Goal: Information Seeking & Learning: Learn about a topic

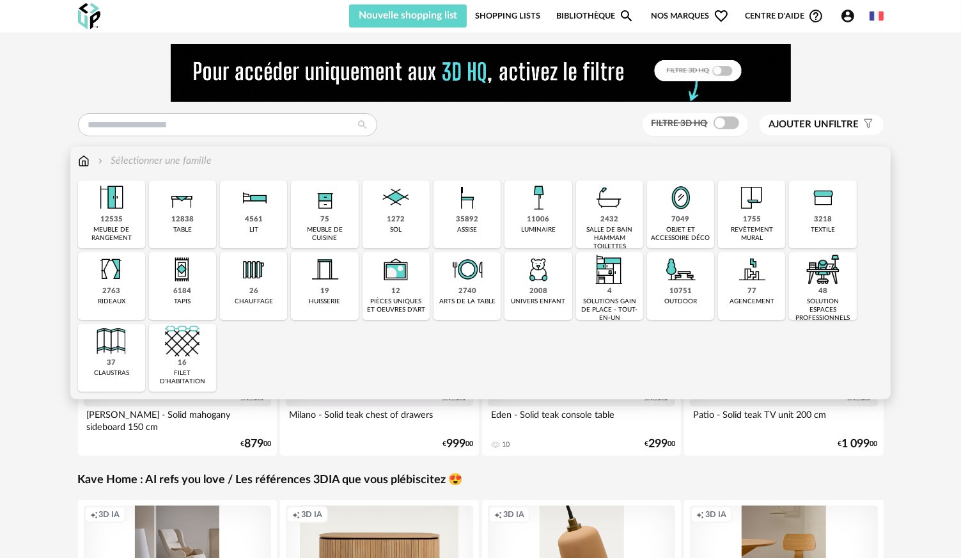
click at [610, 201] on img at bounding box center [609, 197] width 35 height 35
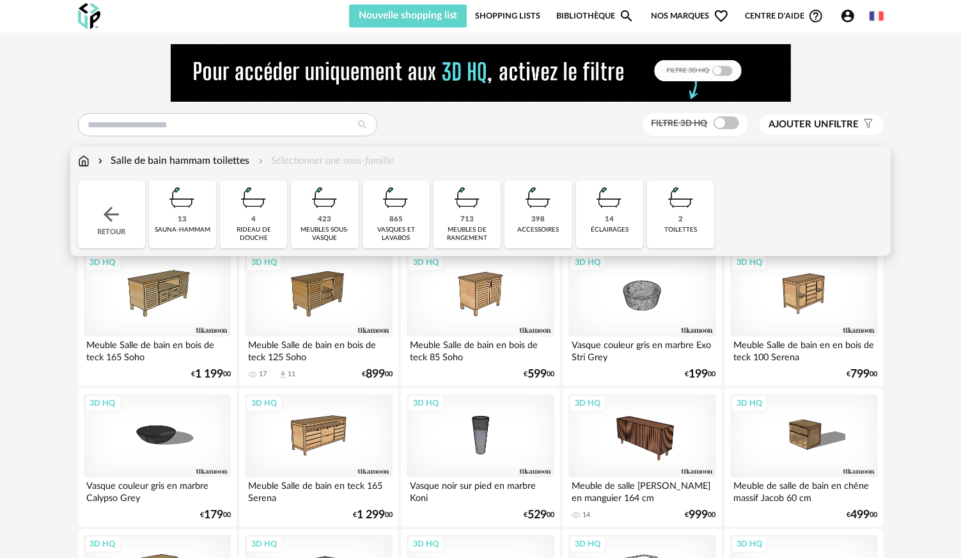
click at [335, 215] on div "423 meubles sous-vasque" at bounding box center [324, 214] width 67 height 68
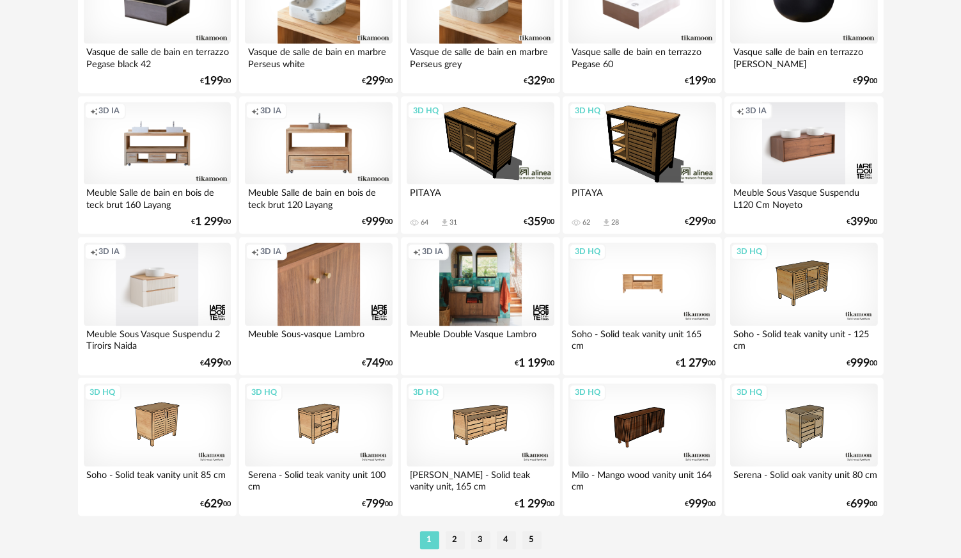
scroll to position [2588, 0]
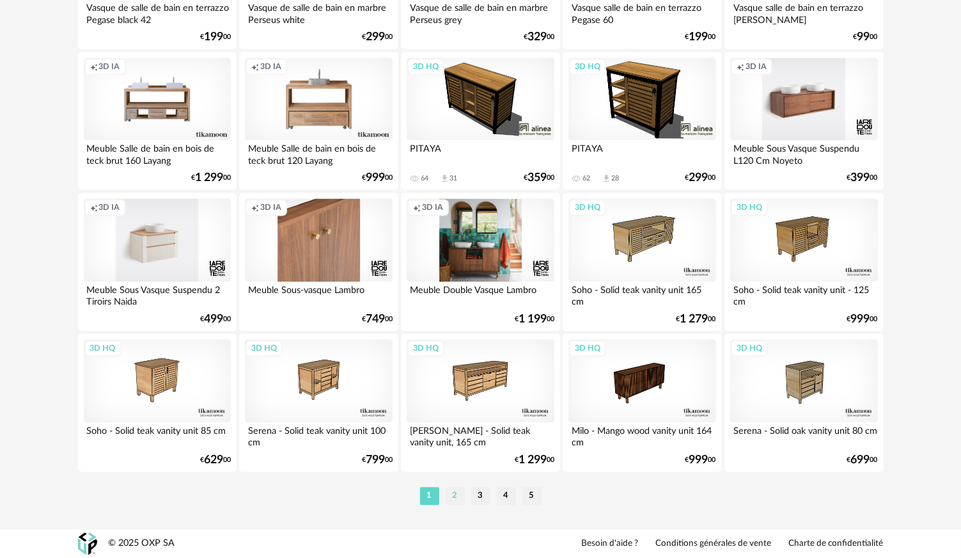
click at [458, 492] on li "2" at bounding box center [455, 496] width 19 height 18
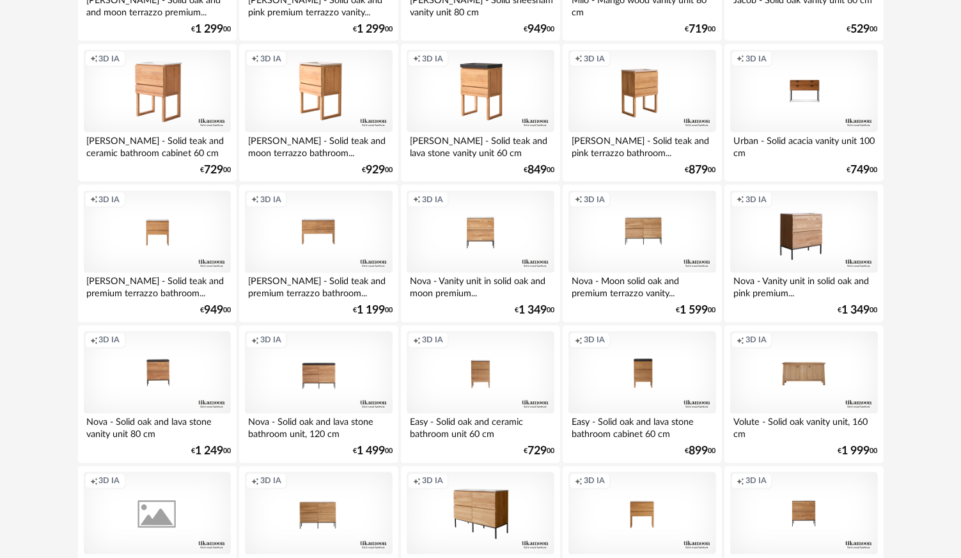
scroll to position [2588, 0]
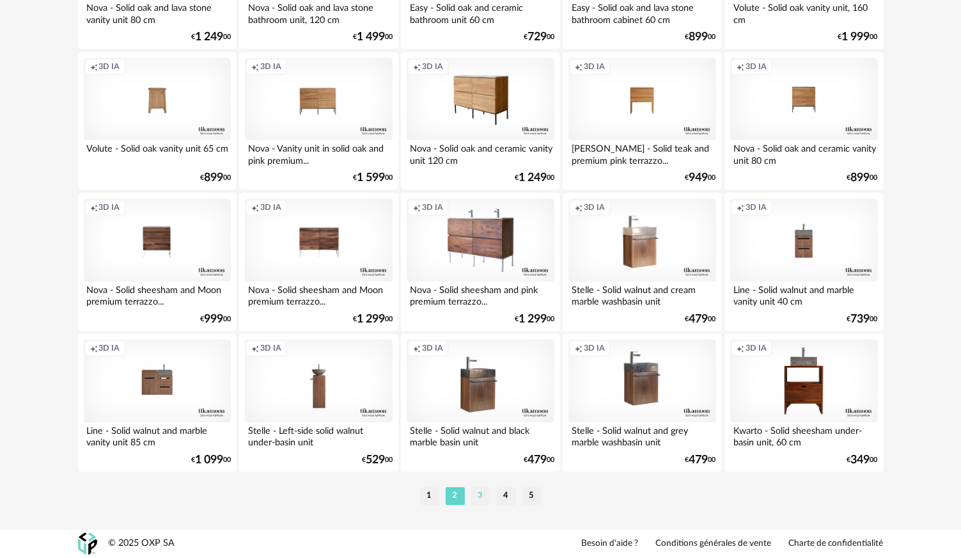
click at [480, 491] on li "3" at bounding box center [480, 496] width 19 height 18
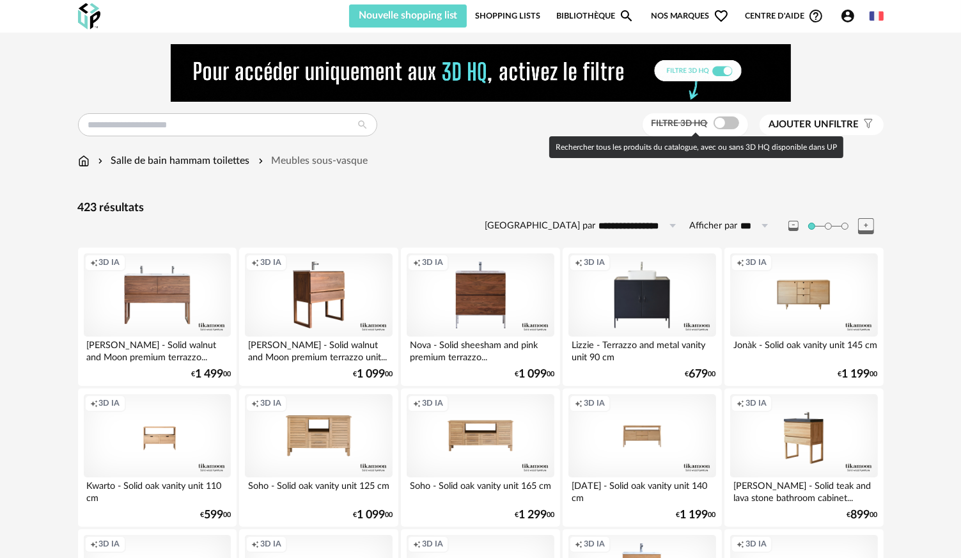
click at [725, 118] on span at bounding box center [727, 122] width 26 height 13
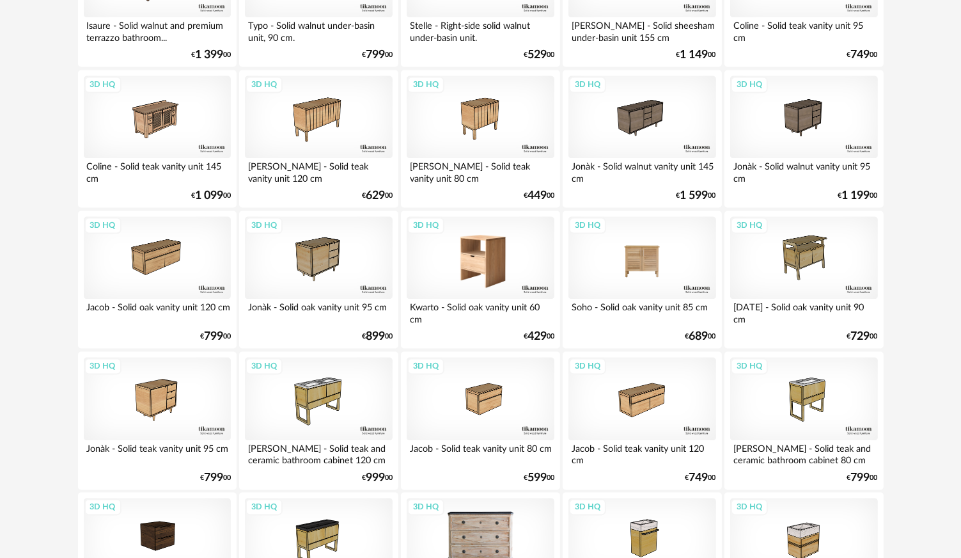
scroll to position [2588, 0]
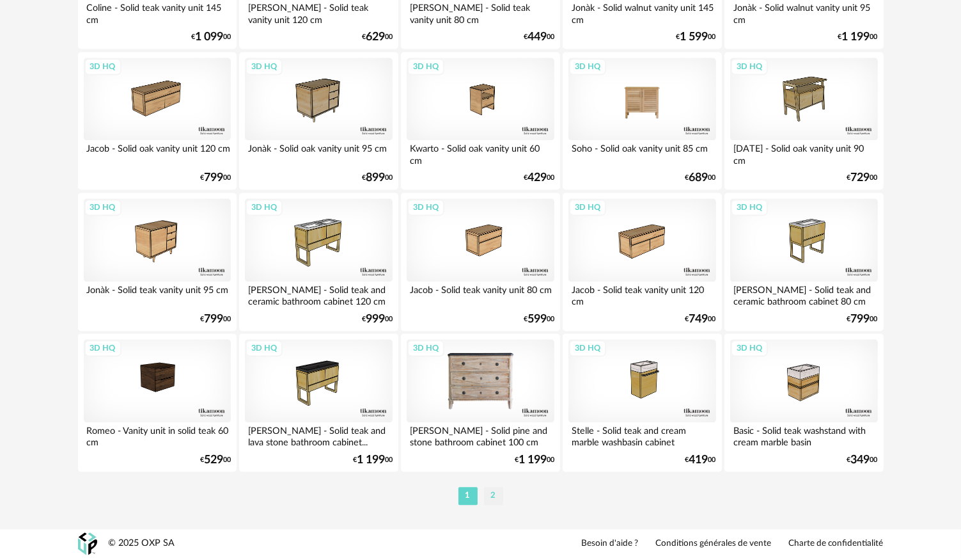
click at [494, 497] on li "2" at bounding box center [493, 496] width 19 height 18
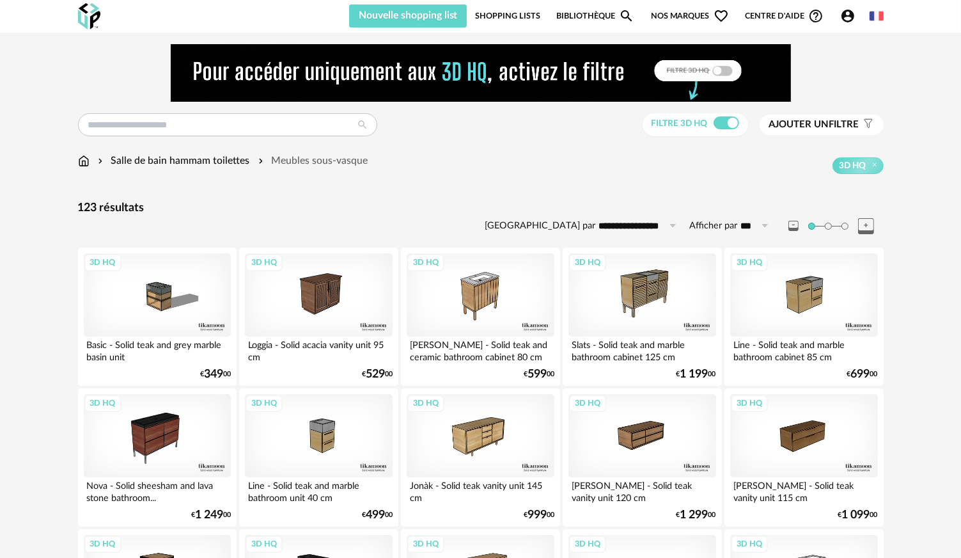
click at [81, 166] on img at bounding box center [84, 160] width 12 height 15
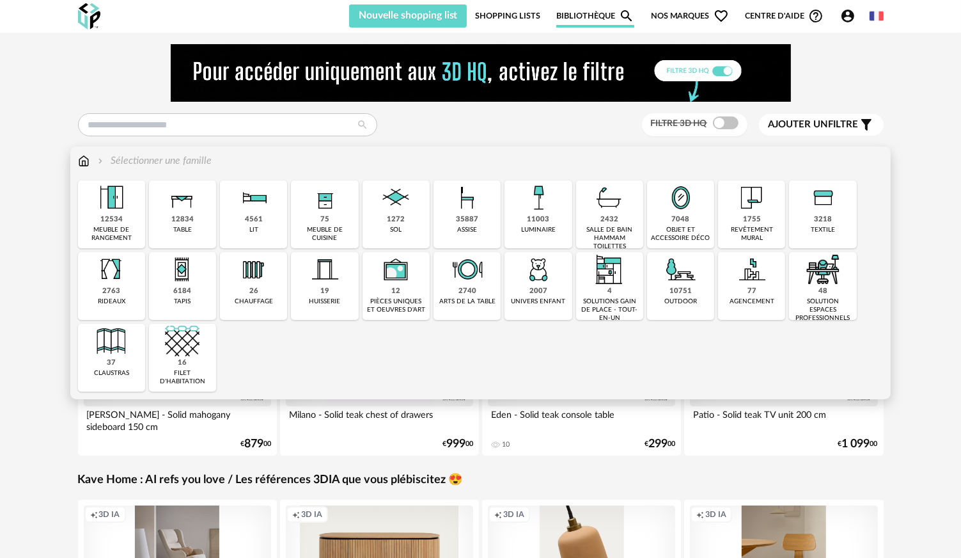
click at [240, 207] on img at bounding box center [254, 197] width 35 height 35
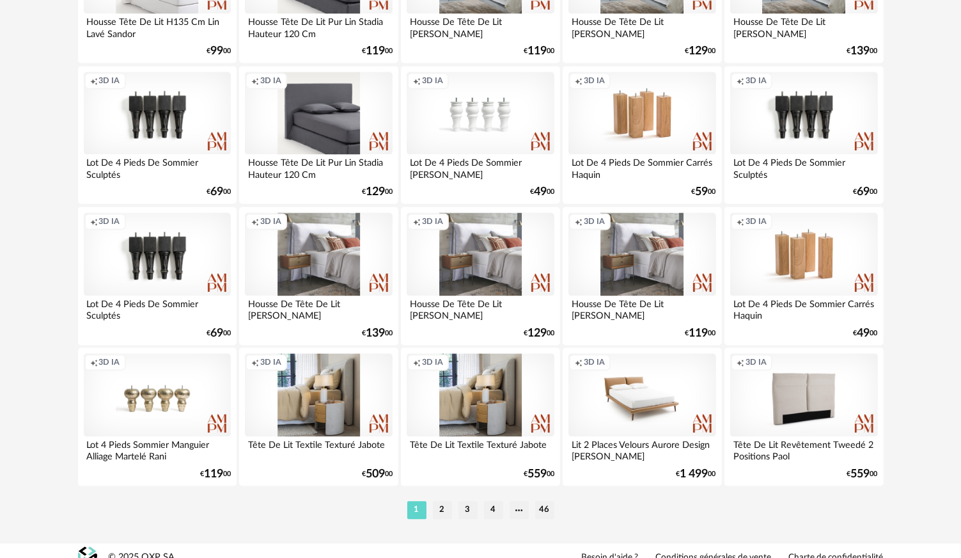
scroll to position [2588, 0]
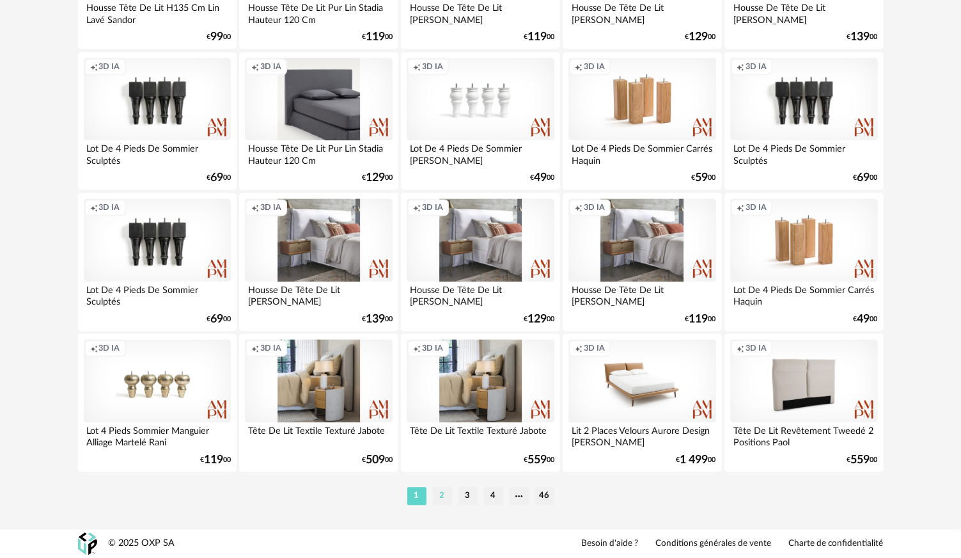
click at [445, 491] on li "2" at bounding box center [442, 496] width 19 height 18
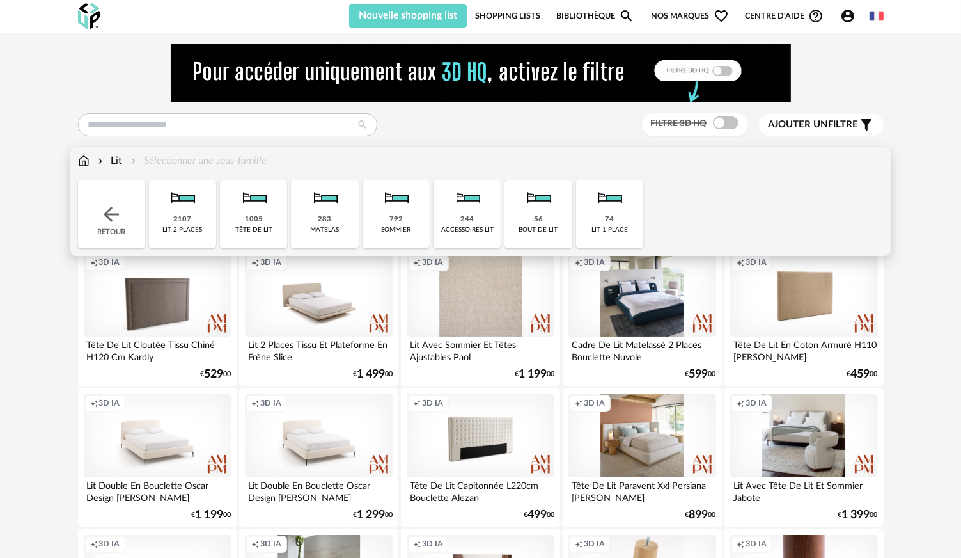
click at [196, 214] on img at bounding box center [182, 197] width 35 height 35
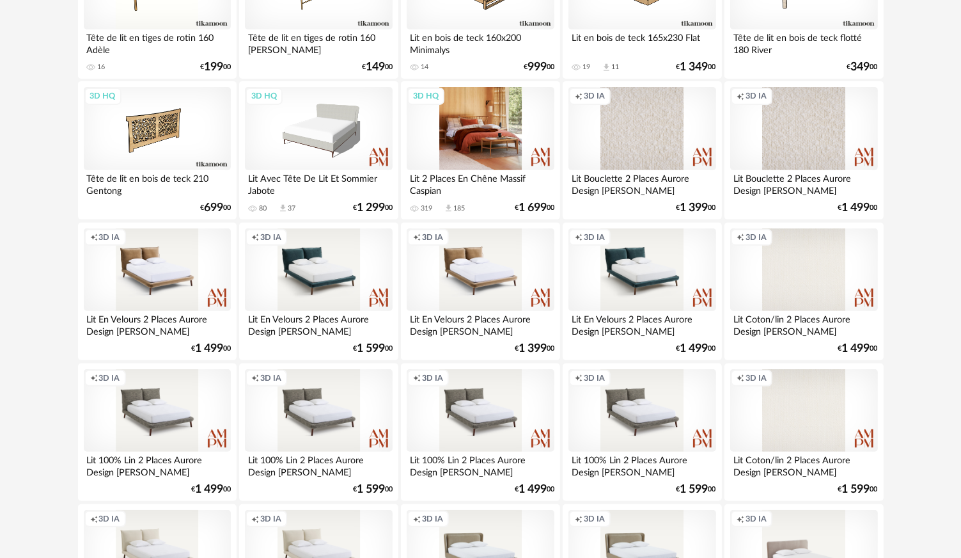
scroll to position [703, 0]
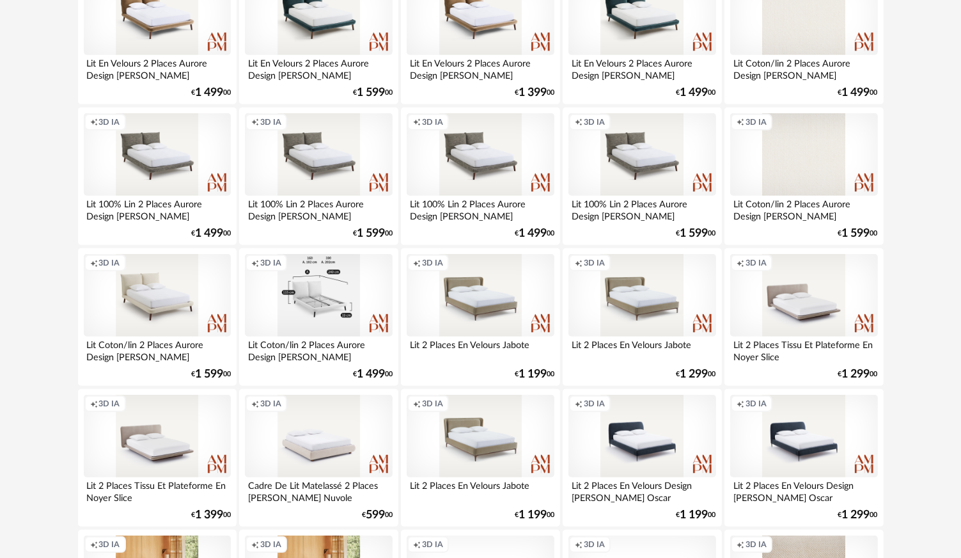
click at [288, 302] on div "Creation icon 3D IA" at bounding box center [318, 295] width 147 height 83
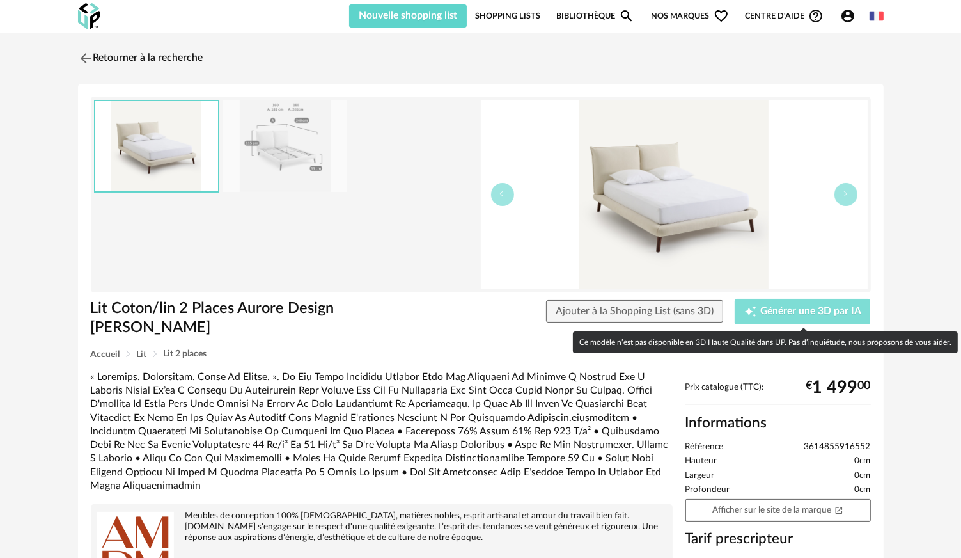
click at [849, 322] on button "Creation icon Générer une 3D par IA" at bounding box center [803, 312] width 136 height 26
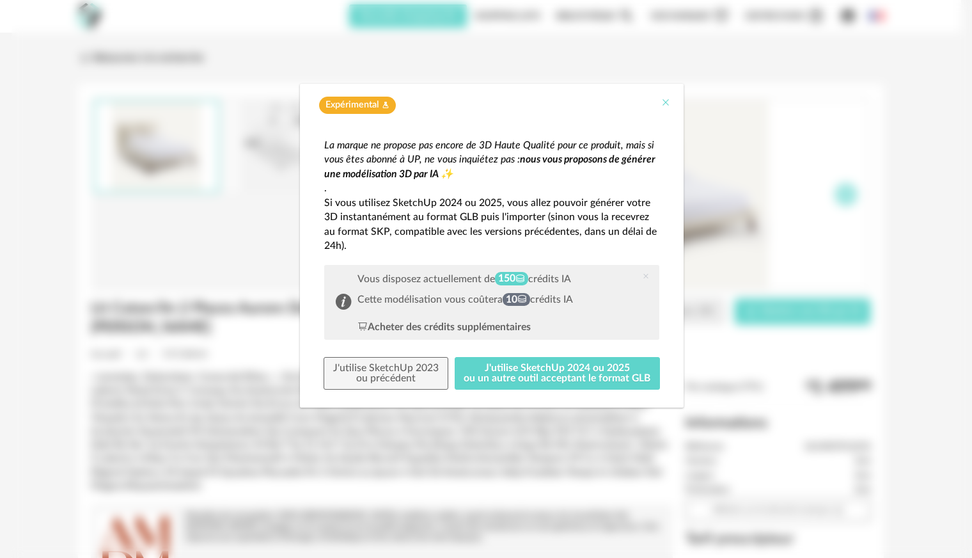
click at [664, 104] on icon "Close" at bounding box center [666, 102] width 10 height 10
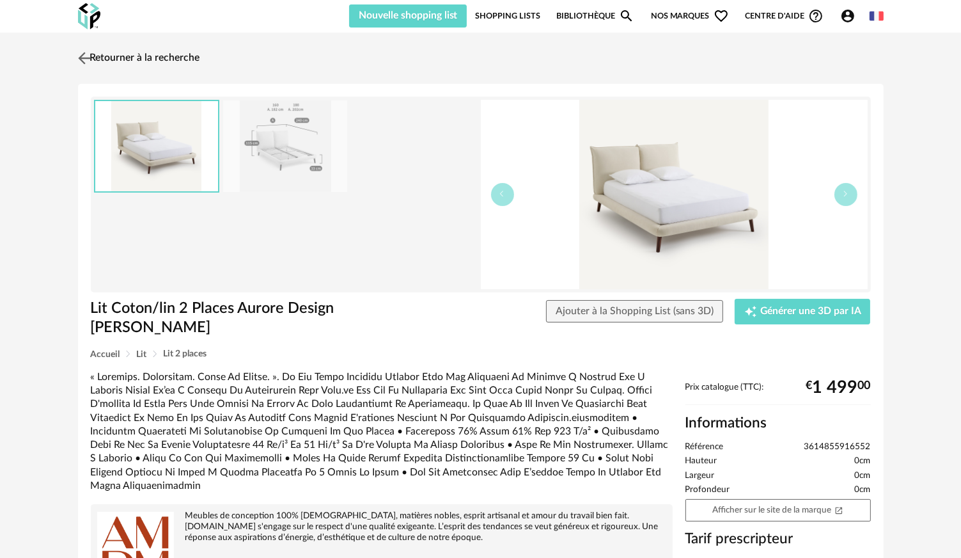
click at [82, 54] on img at bounding box center [84, 58] width 19 height 19
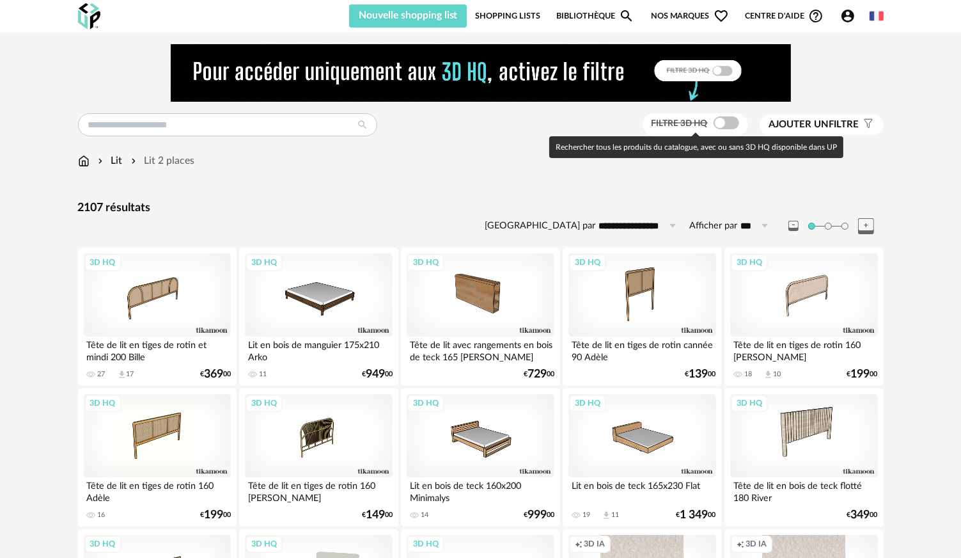
click at [728, 123] on span at bounding box center [727, 122] width 26 height 13
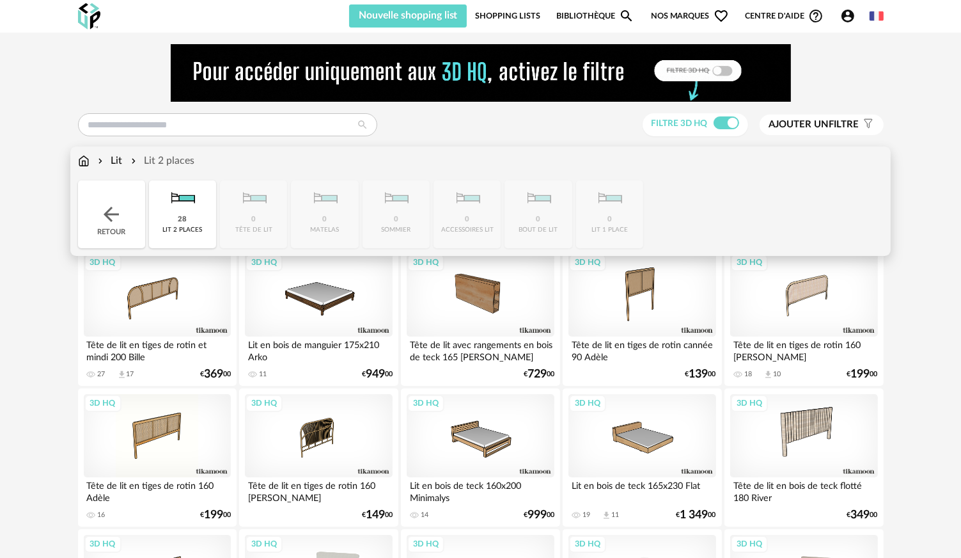
click at [80, 166] on img at bounding box center [84, 160] width 12 height 15
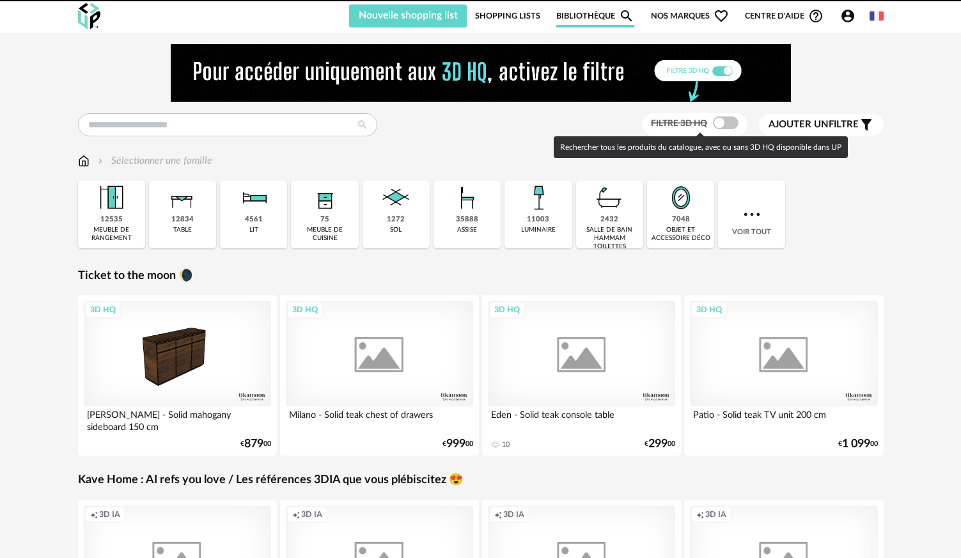
click at [727, 125] on span at bounding box center [726, 122] width 26 height 13
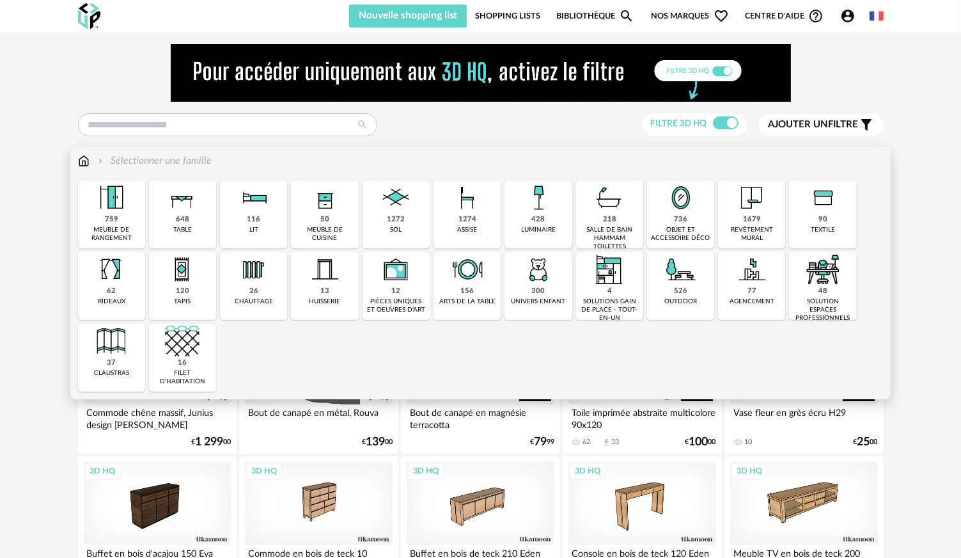
click at [230, 210] on div "116 lit" at bounding box center [253, 214] width 67 height 68
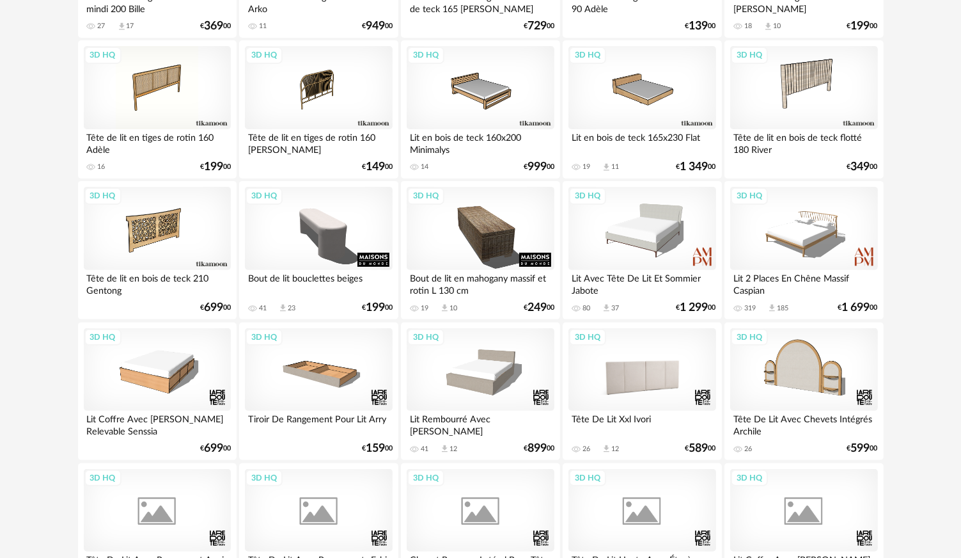
scroll to position [384, 0]
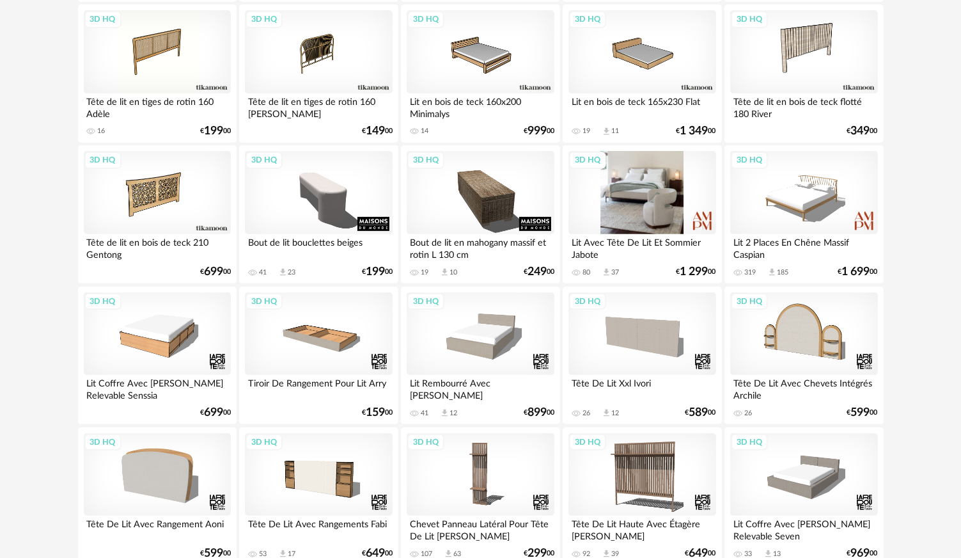
click at [665, 197] on div "3D HQ" at bounding box center [641, 192] width 147 height 83
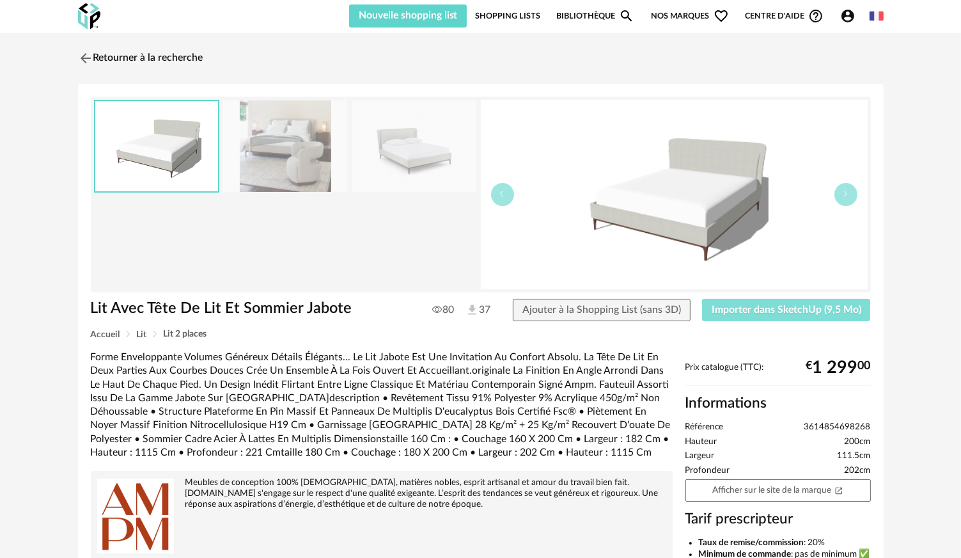
click at [815, 305] on span "Importer dans SketchUp (9,5 Mo)" at bounding box center [787, 309] width 150 height 10
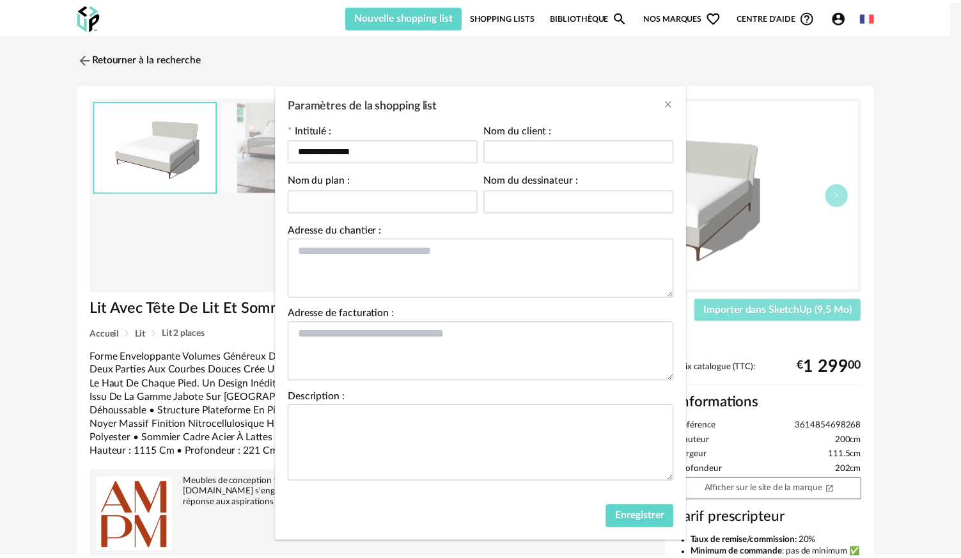
scroll to position [15, 0]
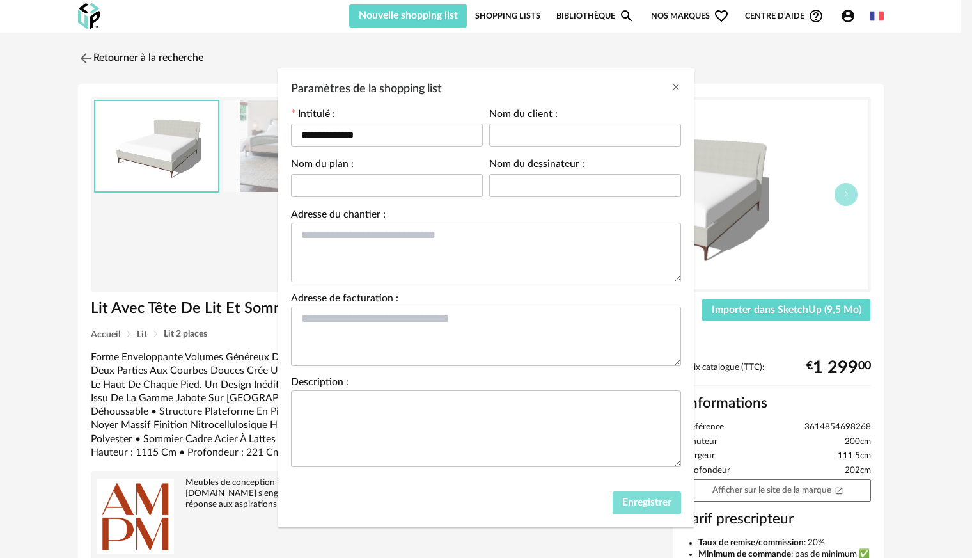
click at [650, 508] on button "Enregistrer" at bounding box center [647, 502] width 68 height 23
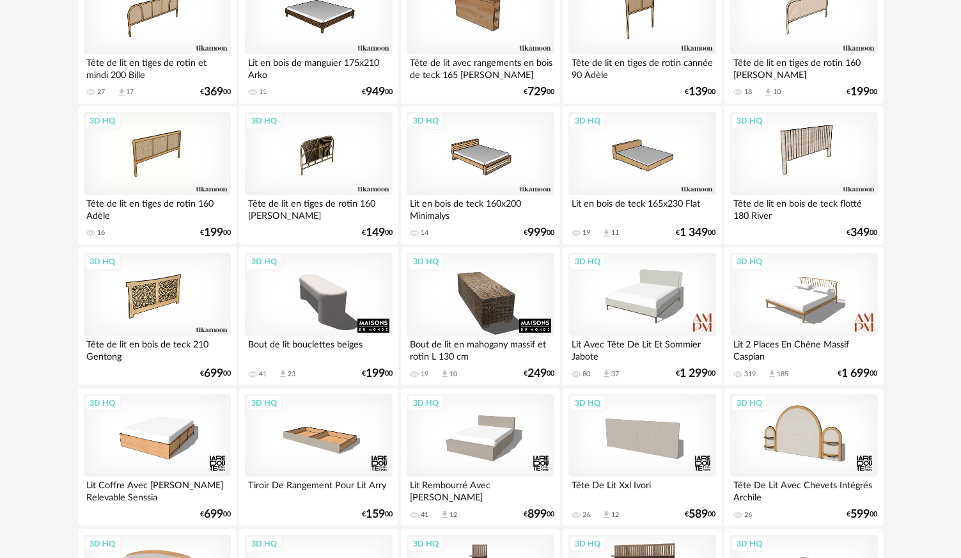
scroll to position [128, 0]
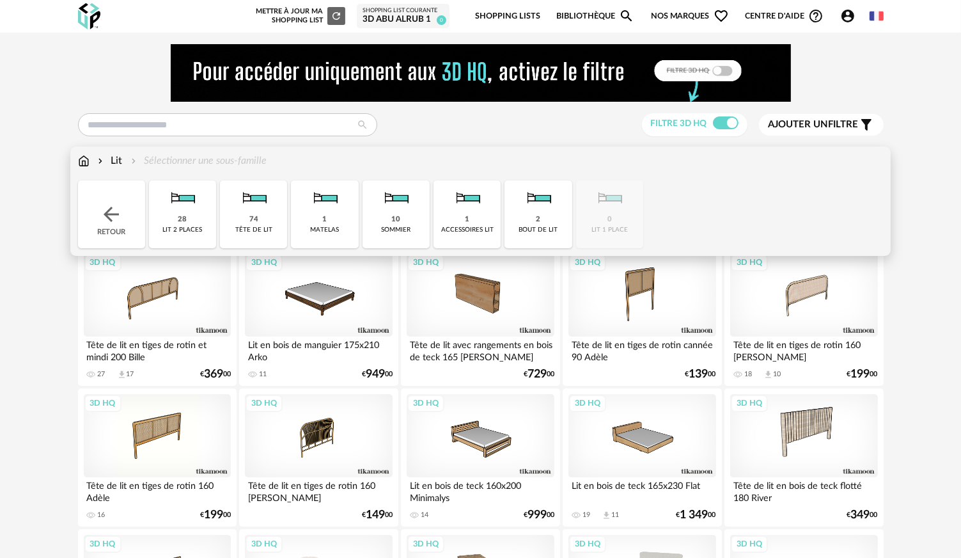
click at [84, 161] on img at bounding box center [84, 160] width 12 height 15
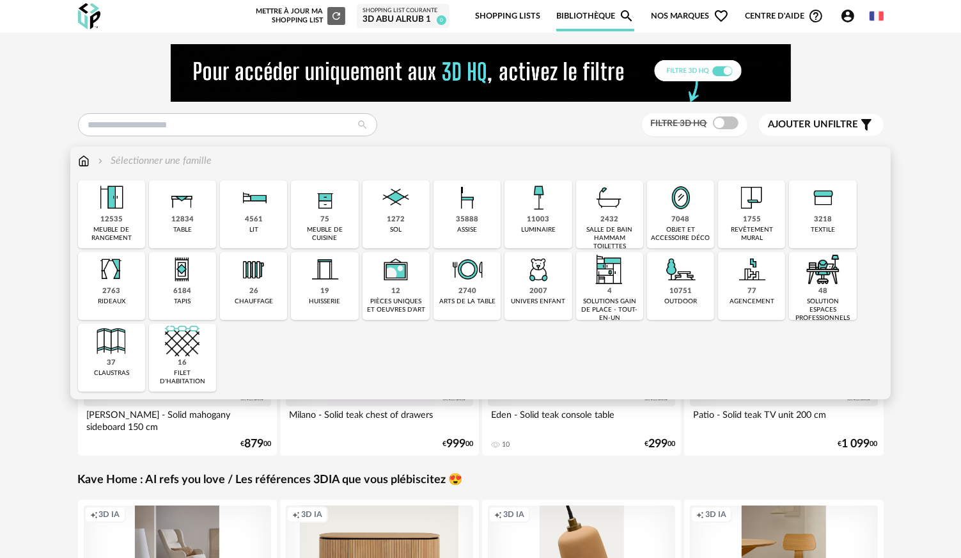
click at [317, 294] on div "19 huisserie" at bounding box center [324, 286] width 67 height 68
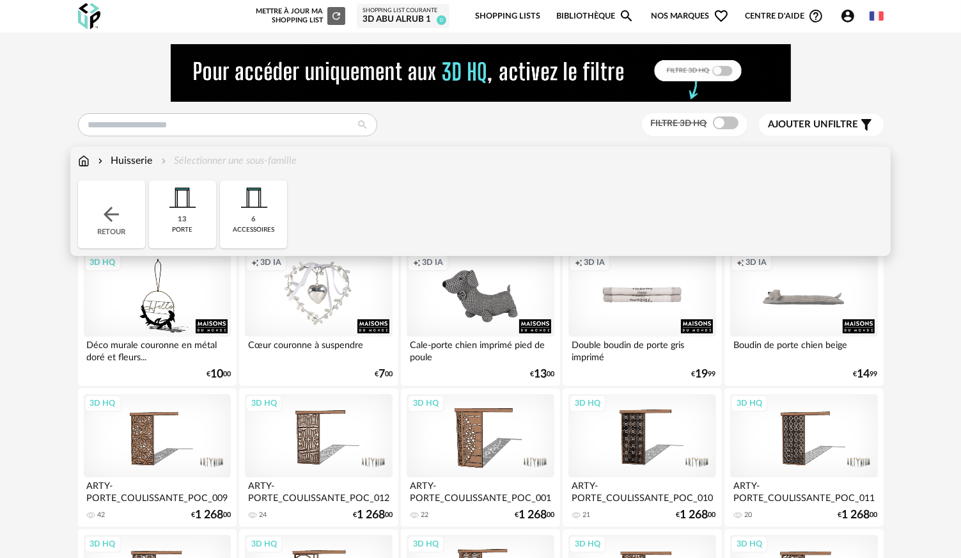
click at [81, 162] on img at bounding box center [84, 160] width 12 height 15
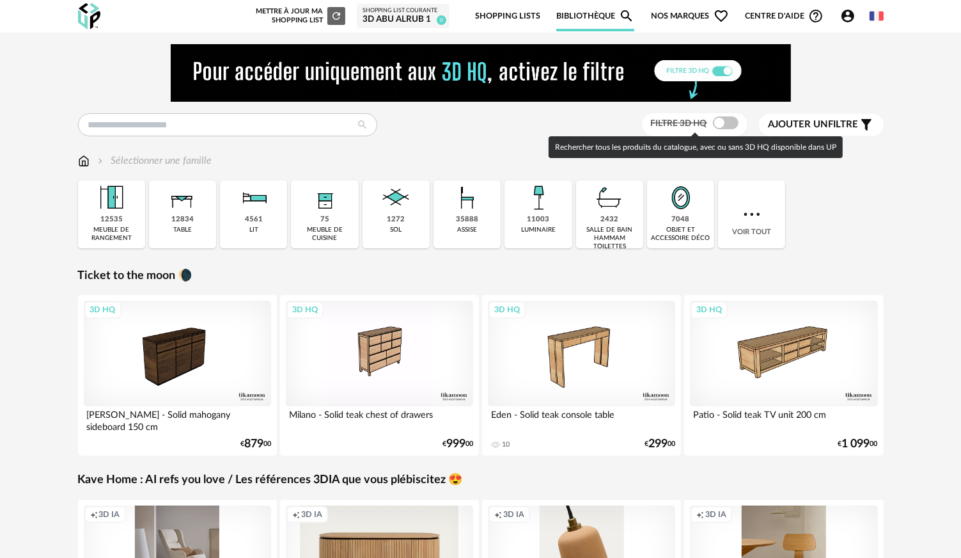
click at [729, 129] on span at bounding box center [726, 122] width 26 height 13
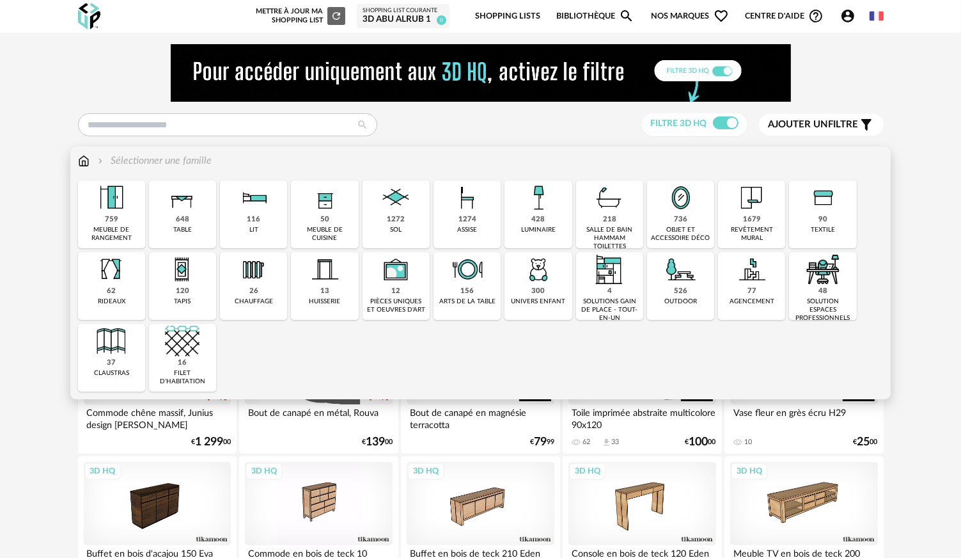
click at [106, 217] on div "759" at bounding box center [111, 220] width 13 height 10
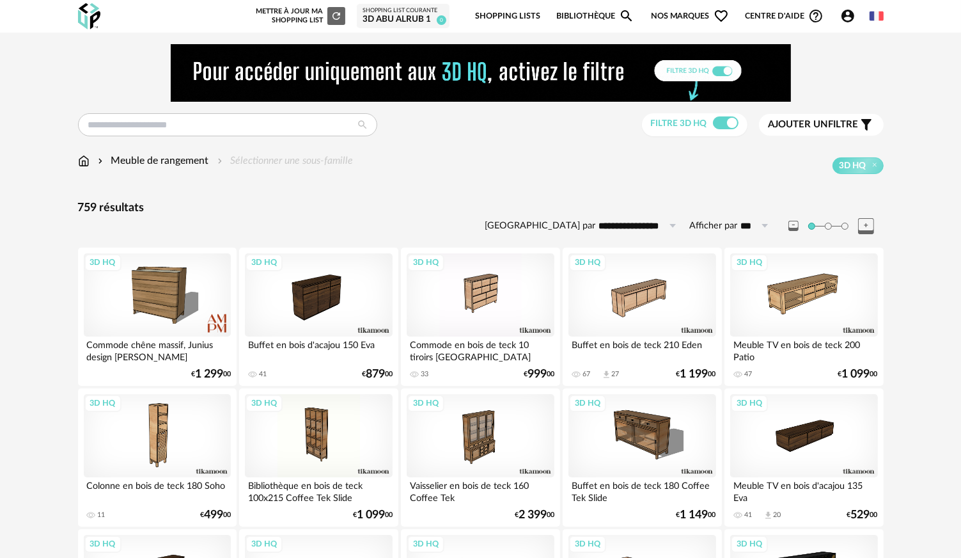
click at [189, 116] on input "text" at bounding box center [227, 124] width 299 height 23
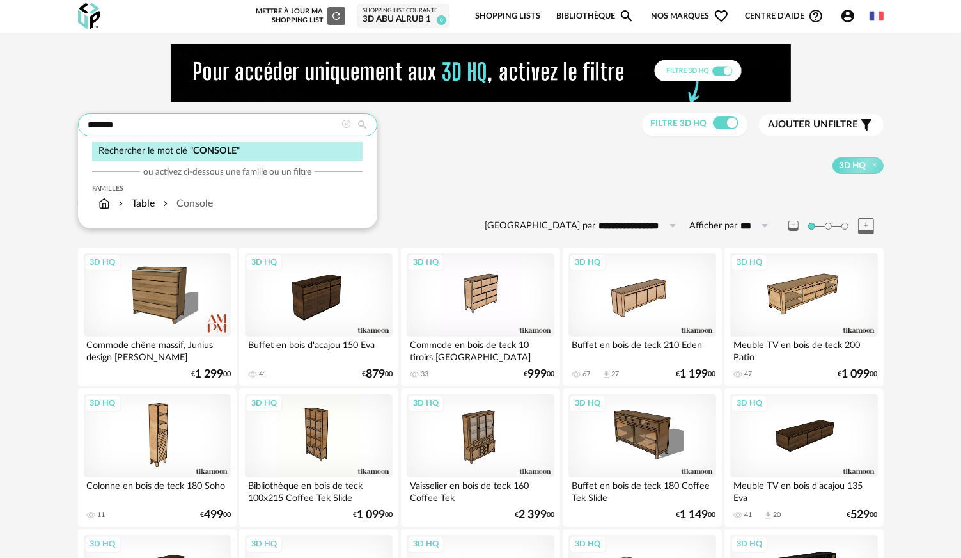
type input "*******"
type input "**********"
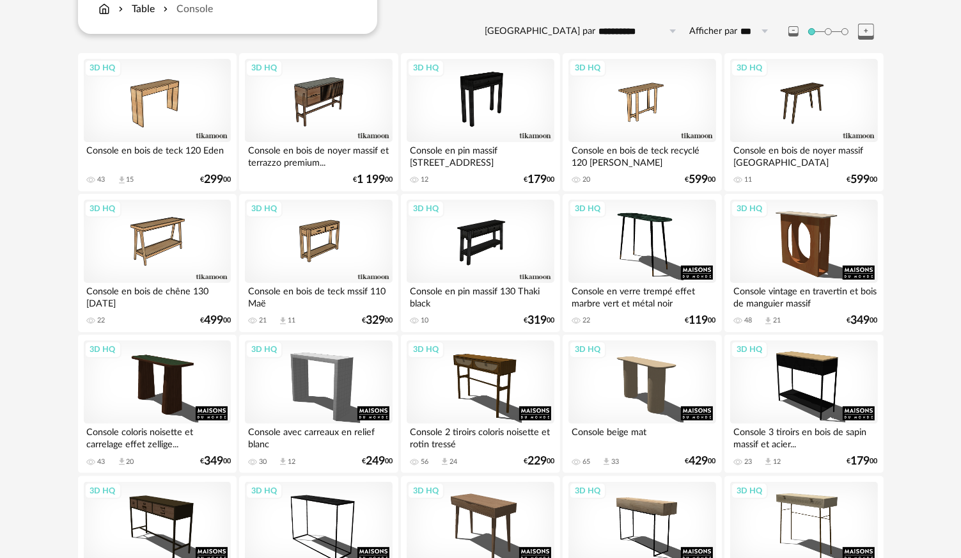
scroll to position [128, 0]
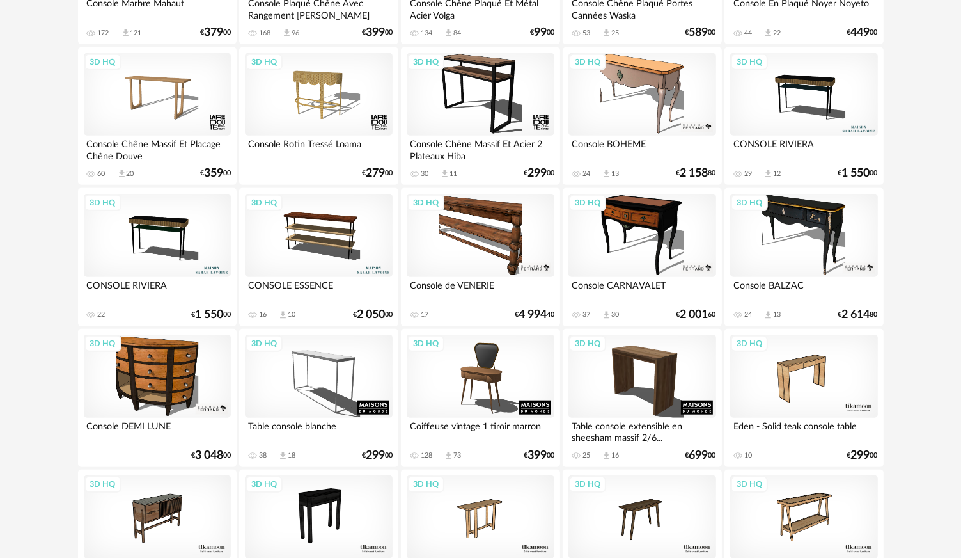
scroll to position [990, 0]
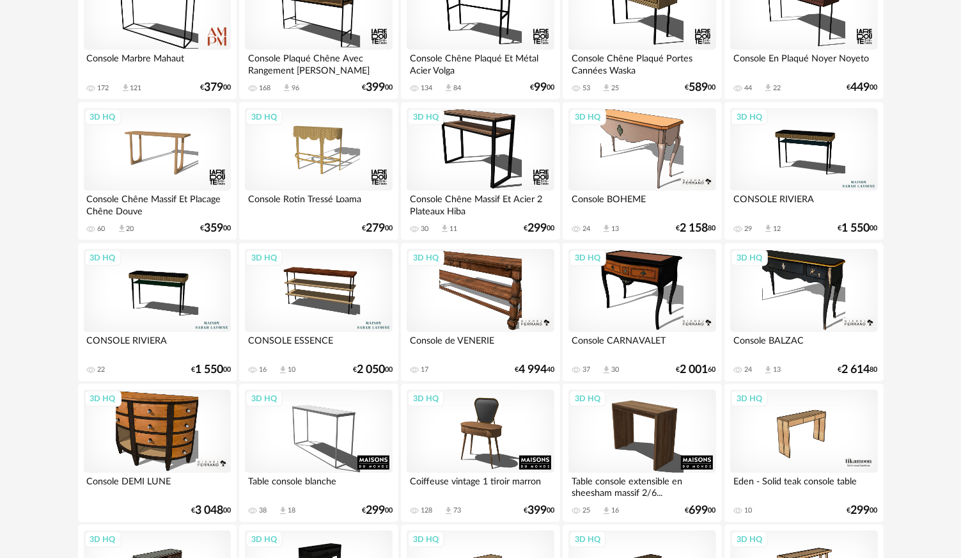
click at [313, 287] on div "3D HQ" at bounding box center [318, 290] width 147 height 83
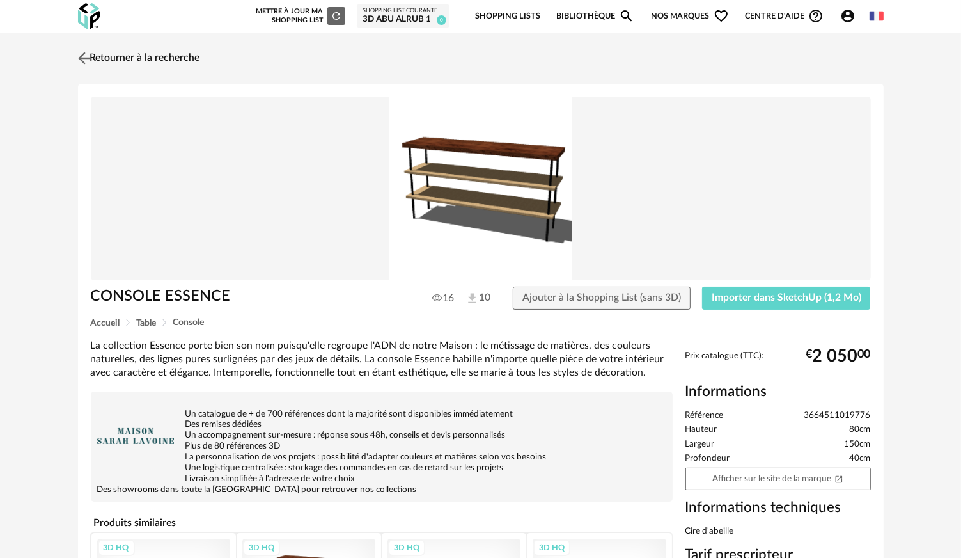
click at [91, 56] on img at bounding box center [84, 58] width 19 height 19
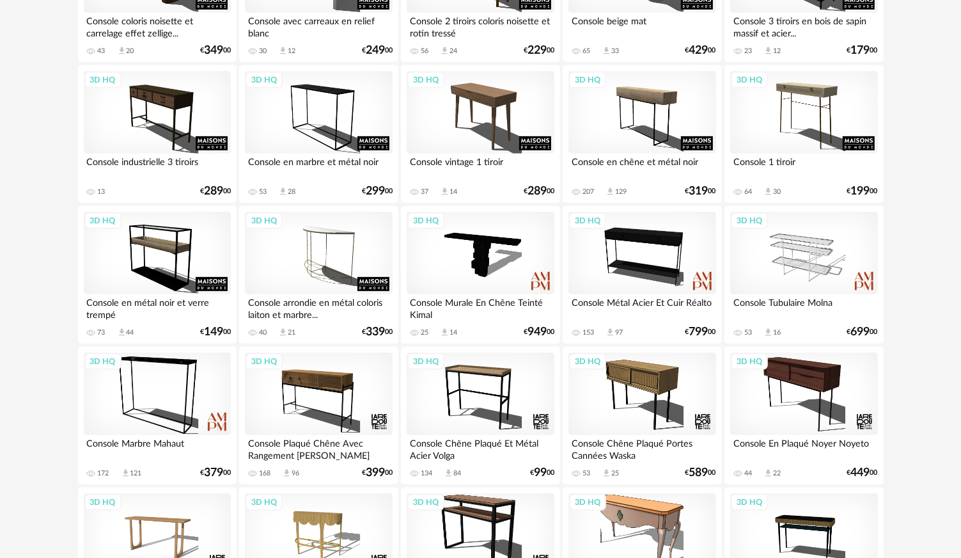
scroll to position [606, 0]
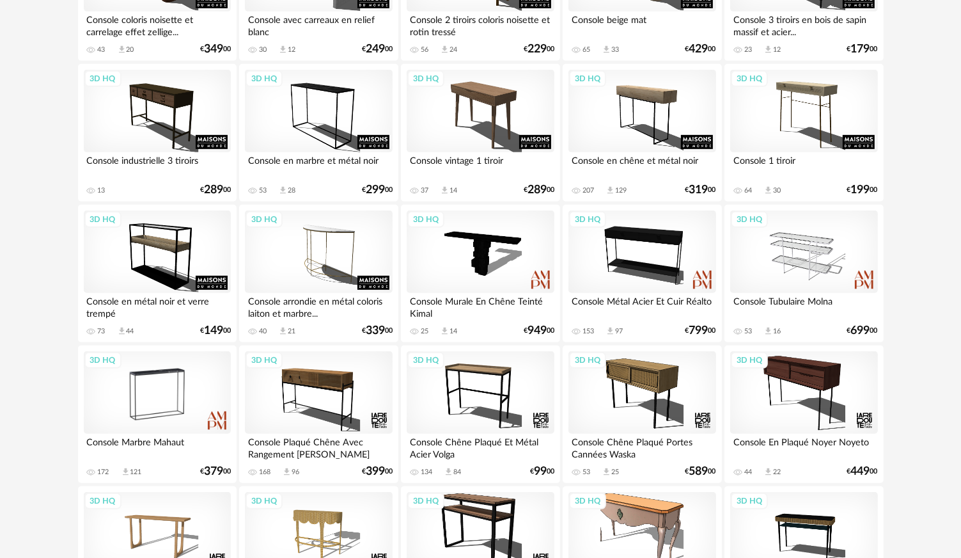
click at [148, 375] on div "3D HQ" at bounding box center [157, 392] width 147 height 83
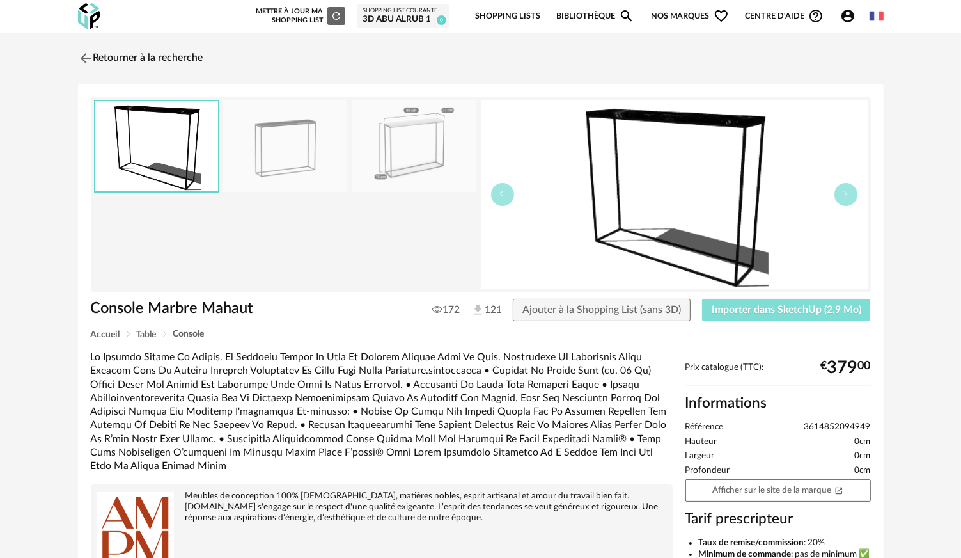
click at [808, 317] on button "Importer dans SketchUp (2,9 Mo)" at bounding box center [786, 310] width 169 height 23
click at [90, 54] on img at bounding box center [84, 58] width 19 height 19
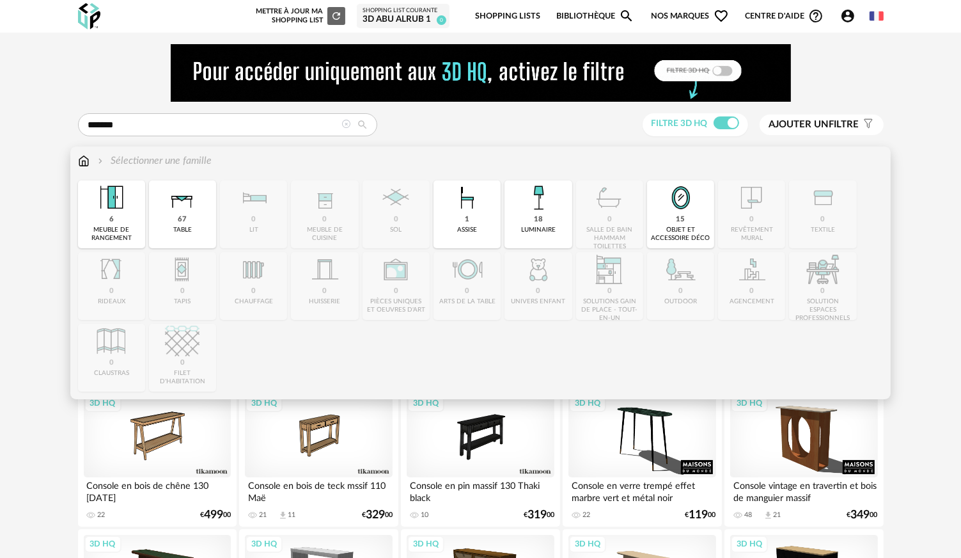
click at [87, 161] on img at bounding box center [84, 160] width 12 height 15
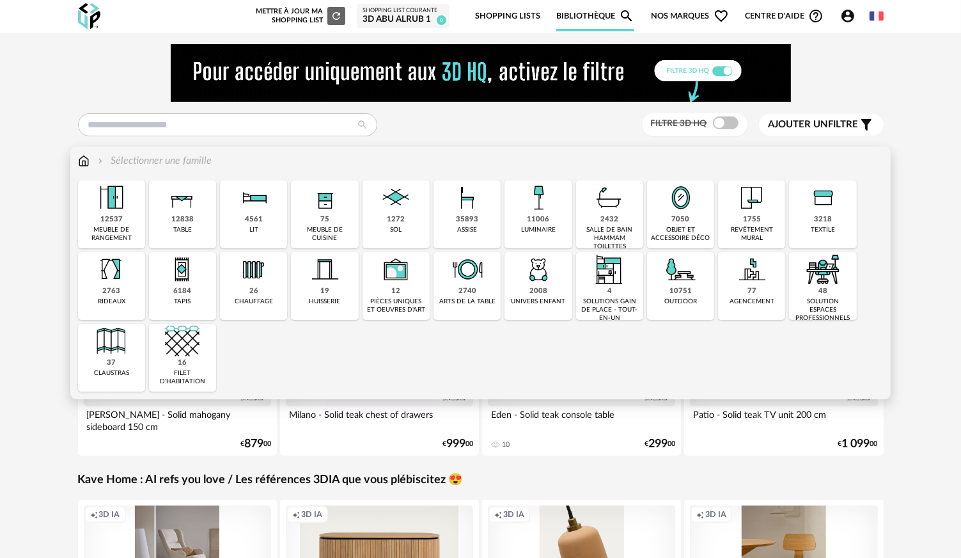
click at [682, 211] on img at bounding box center [681, 197] width 35 height 35
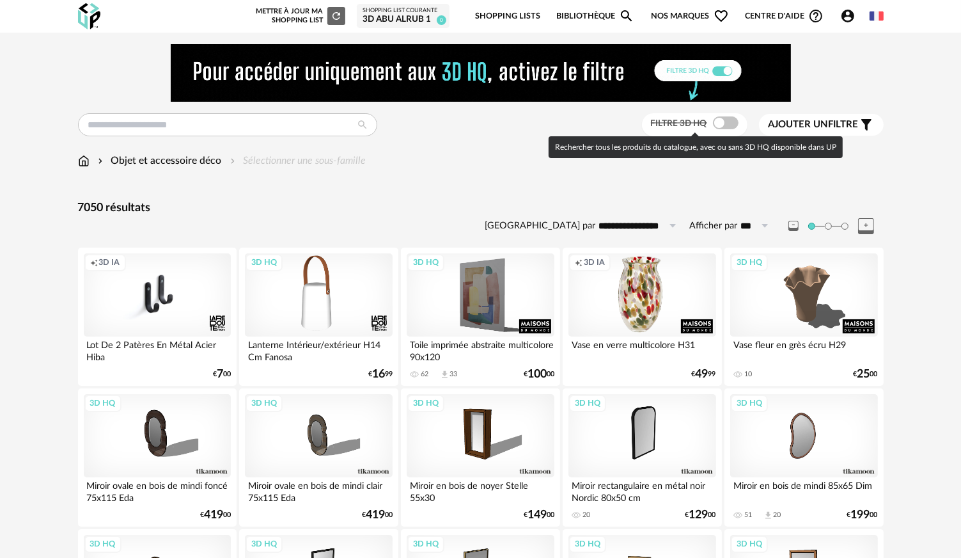
click at [726, 121] on span at bounding box center [726, 122] width 26 height 13
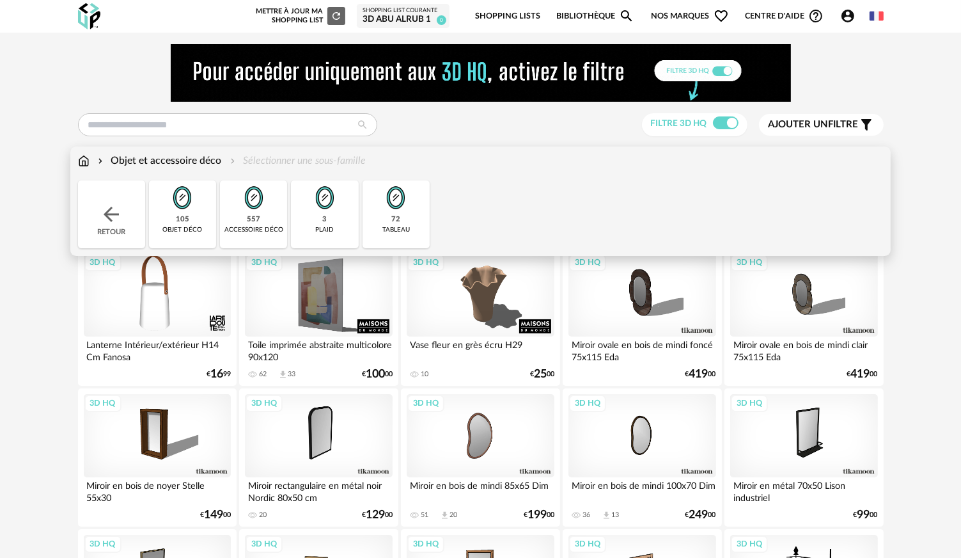
click at [185, 209] on img at bounding box center [182, 197] width 35 height 35
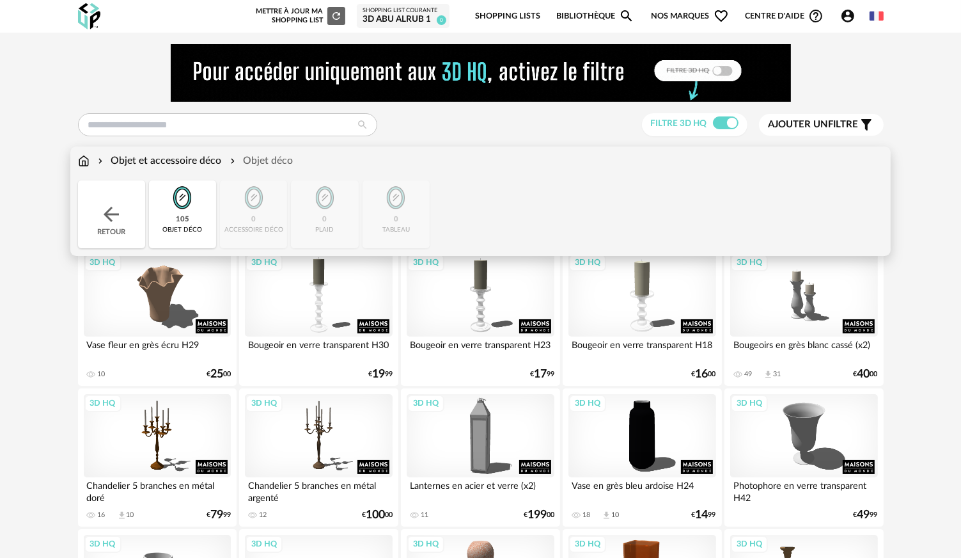
click at [79, 159] on img at bounding box center [84, 160] width 12 height 15
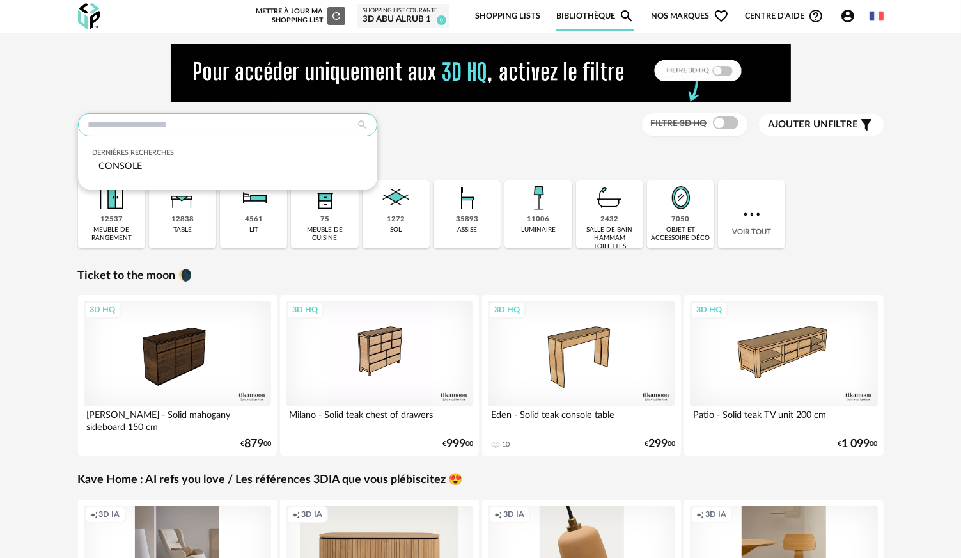
click at [125, 117] on input "text" at bounding box center [227, 124] width 299 height 23
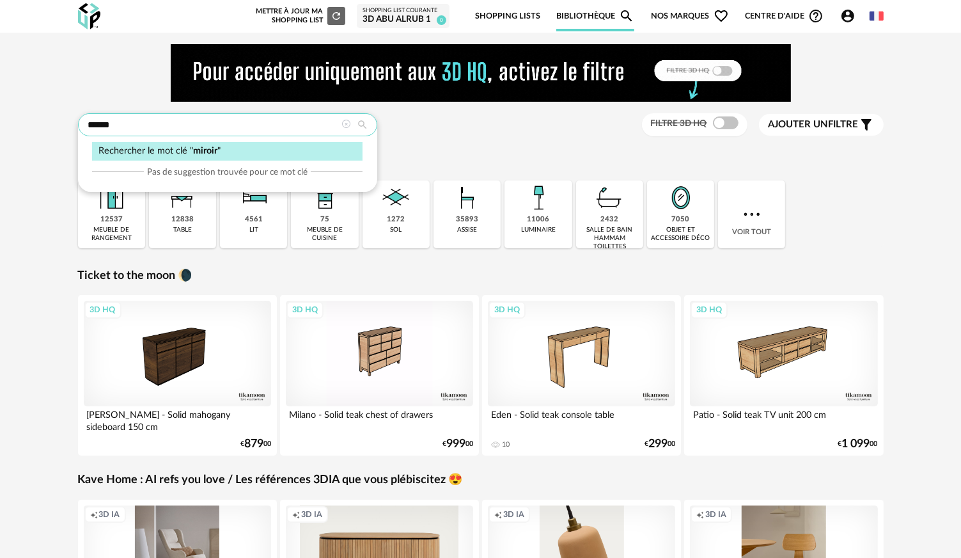
type input "******"
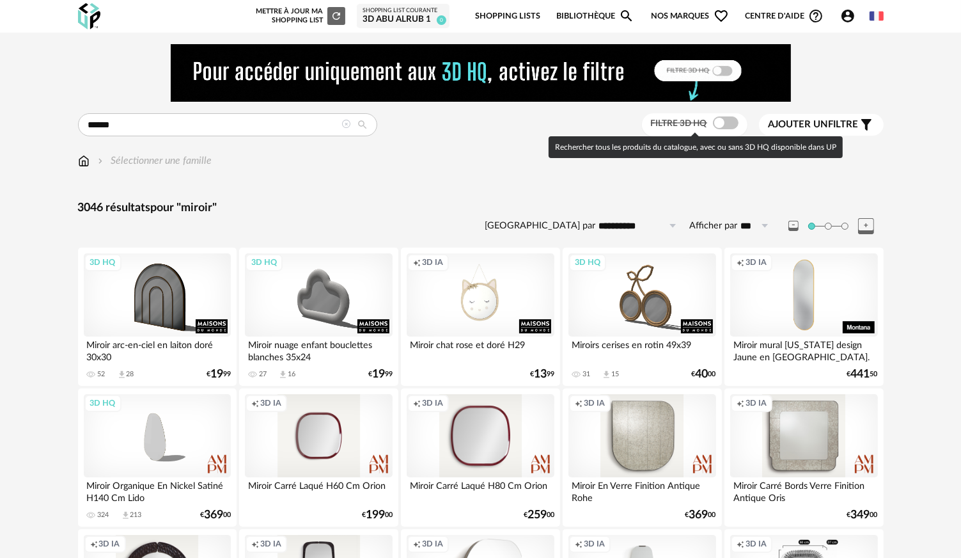
click at [729, 121] on span at bounding box center [726, 122] width 26 height 13
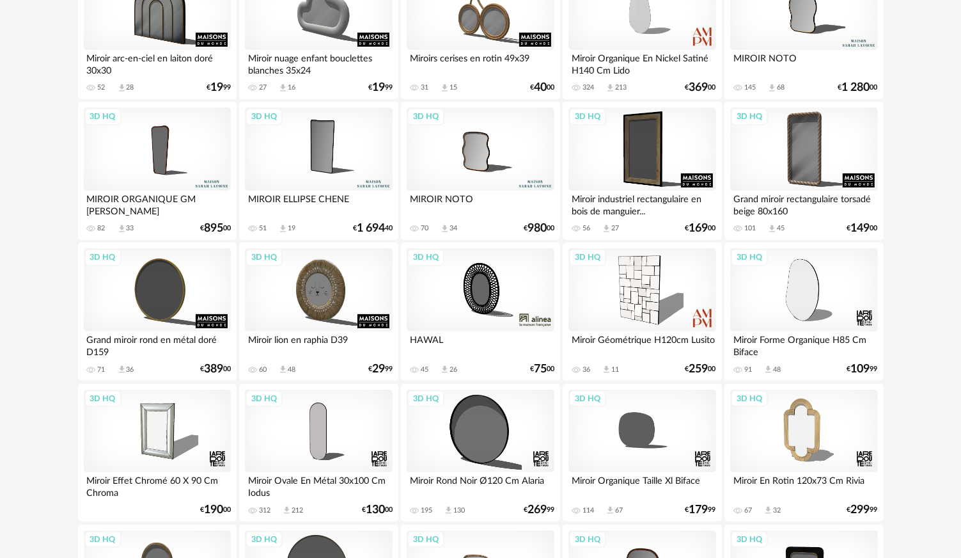
scroll to position [384, 0]
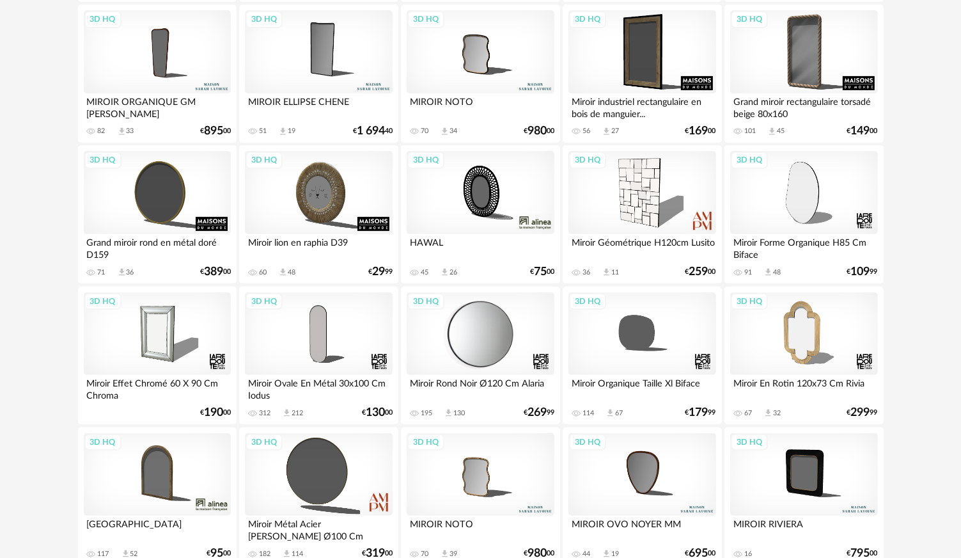
click at [480, 329] on div "3D HQ" at bounding box center [480, 333] width 147 height 83
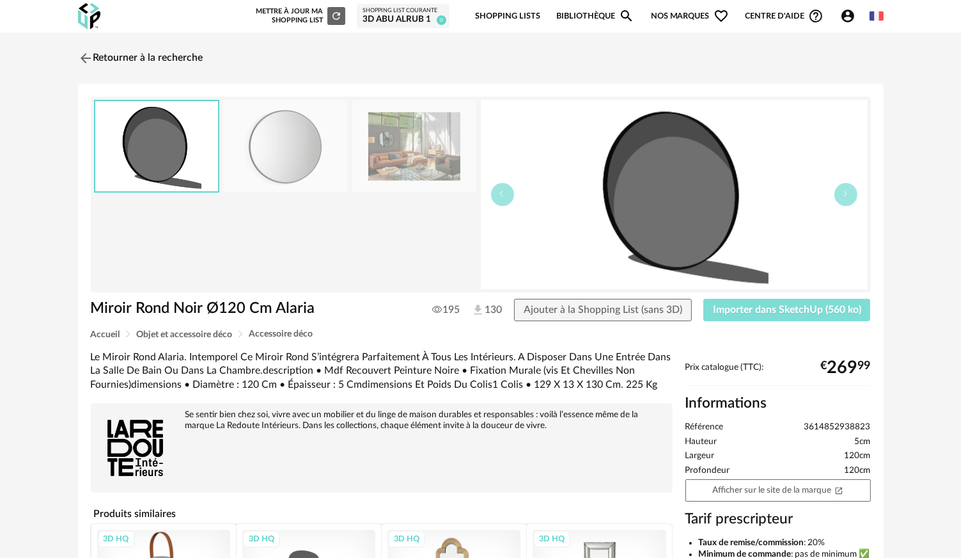
click at [801, 304] on span "Importer dans SketchUp (560 ko)" at bounding box center [787, 309] width 148 height 10
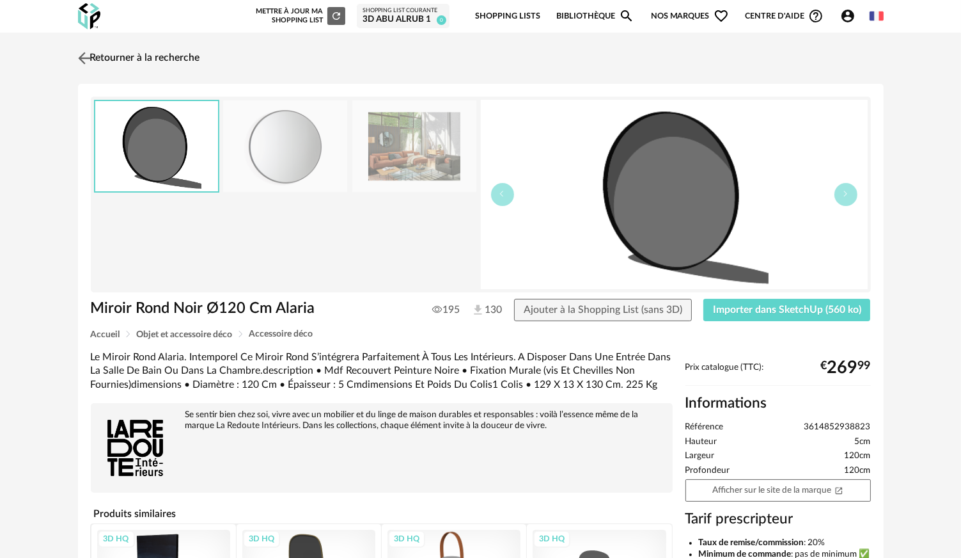
click at [169, 64] on link "Retourner à la recherche" at bounding box center [137, 58] width 125 height 28
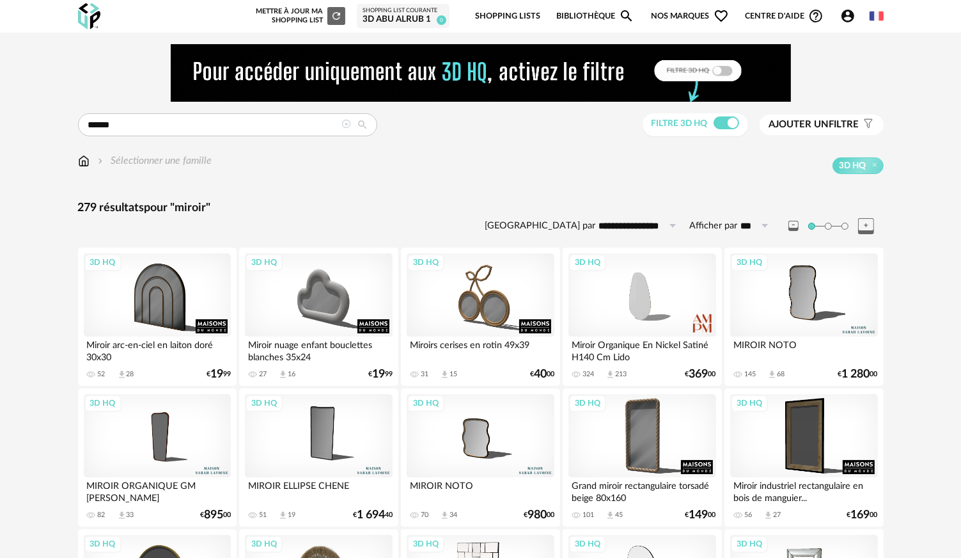
click at [88, 164] on img at bounding box center [84, 160] width 12 height 15
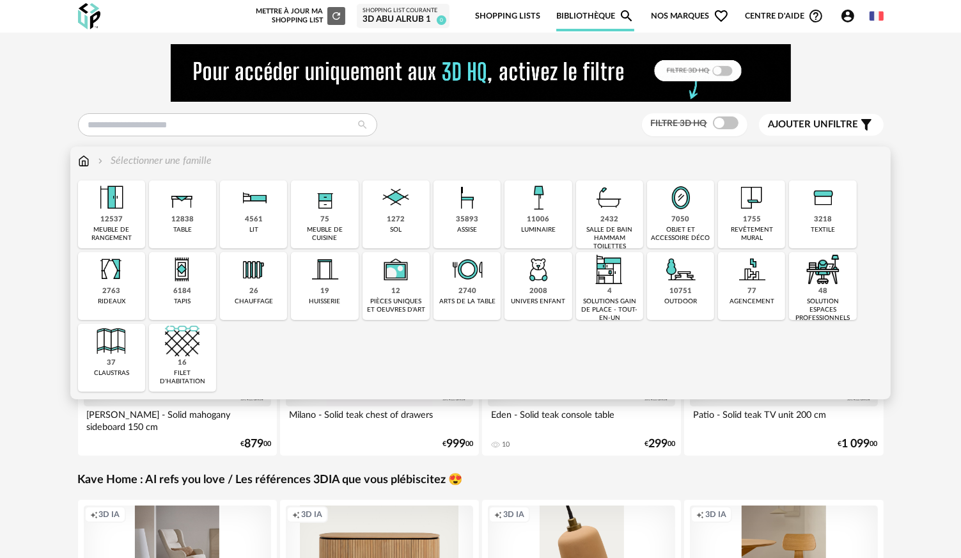
click at [757, 212] on img at bounding box center [752, 197] width 35 height 35
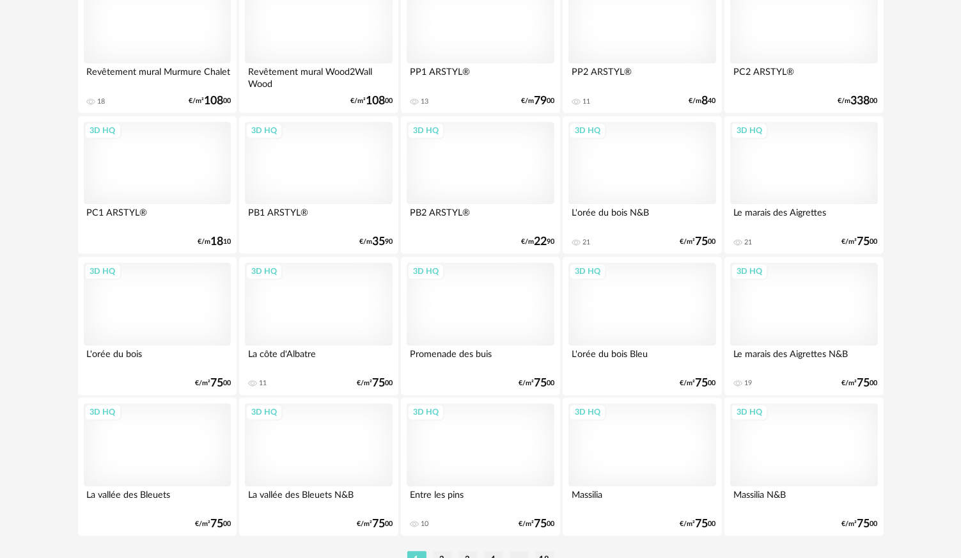
scroll to position [2588, 0]
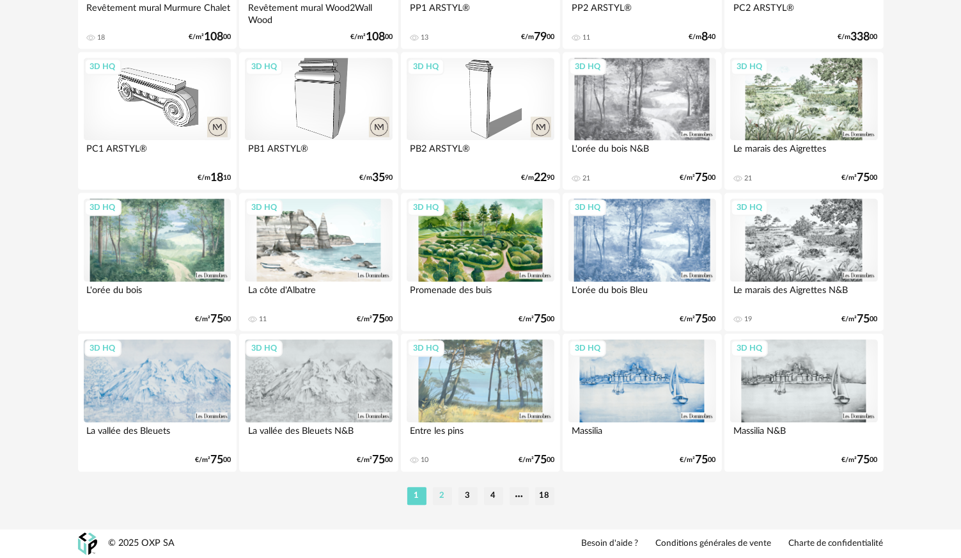
click at [442, 487] on li "2" at bounding box center [442, 496] width 19 height 18
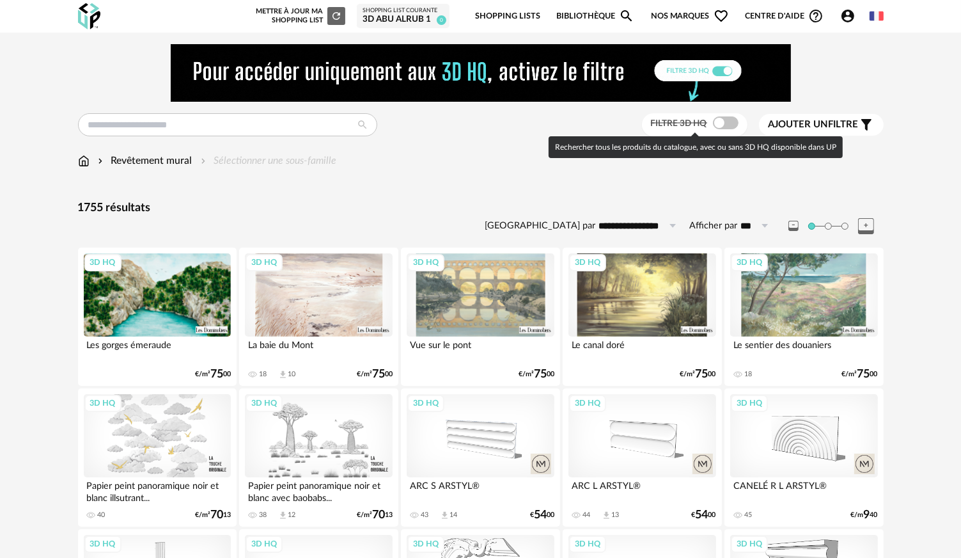
click at [724, 118] on span at bounding box center [726, 122] width 26 height 13
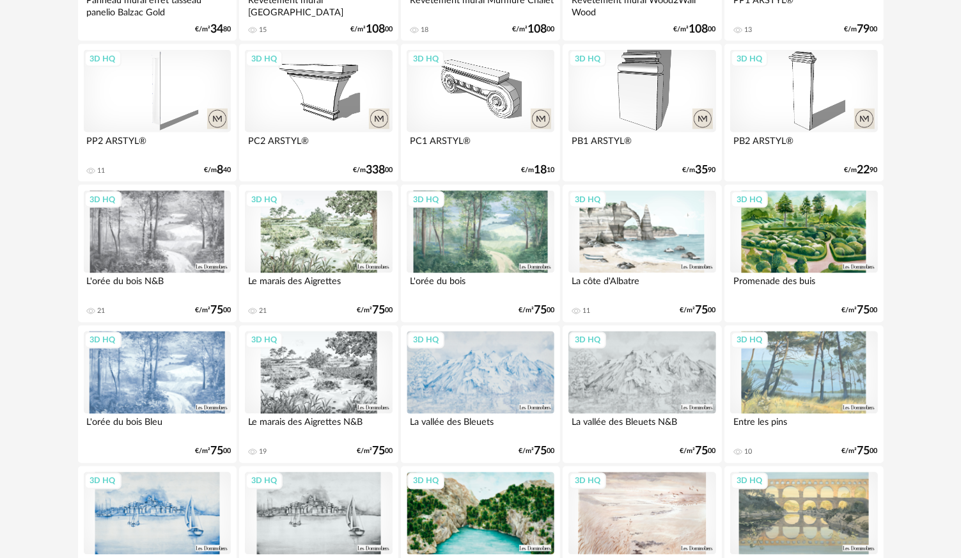
scroll to position [2588, 0]
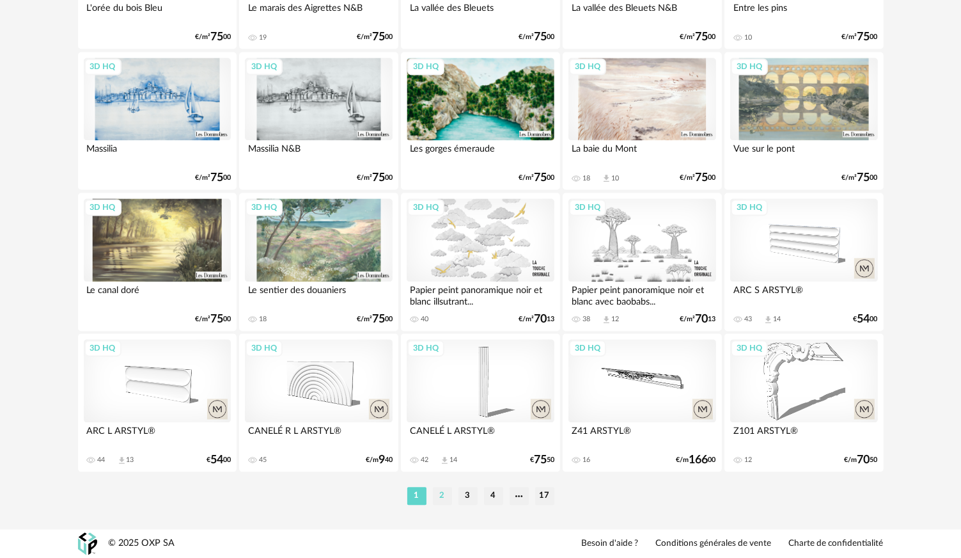
click at [441, 491] on li "2" at bounding box center [442, 496] width 19 height 18
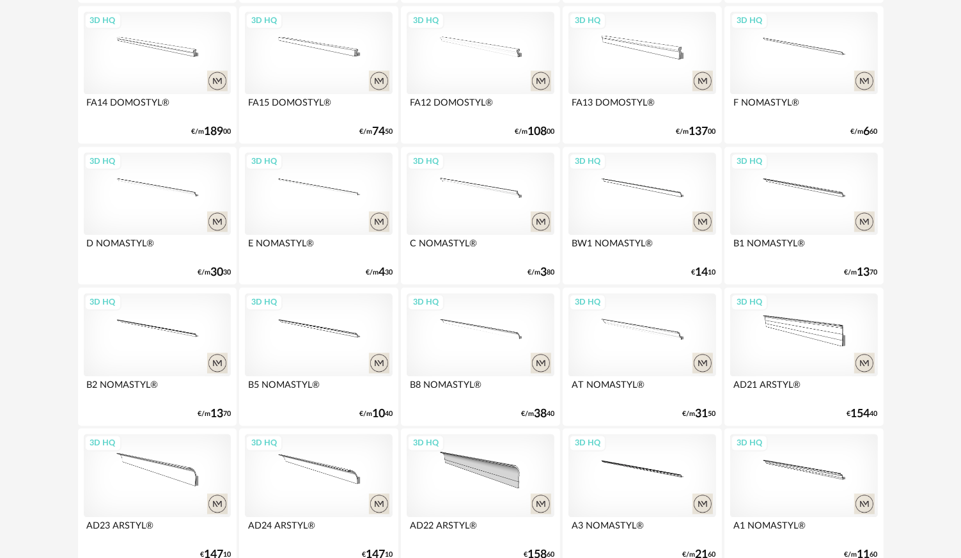
scroll to position [2588, 0]
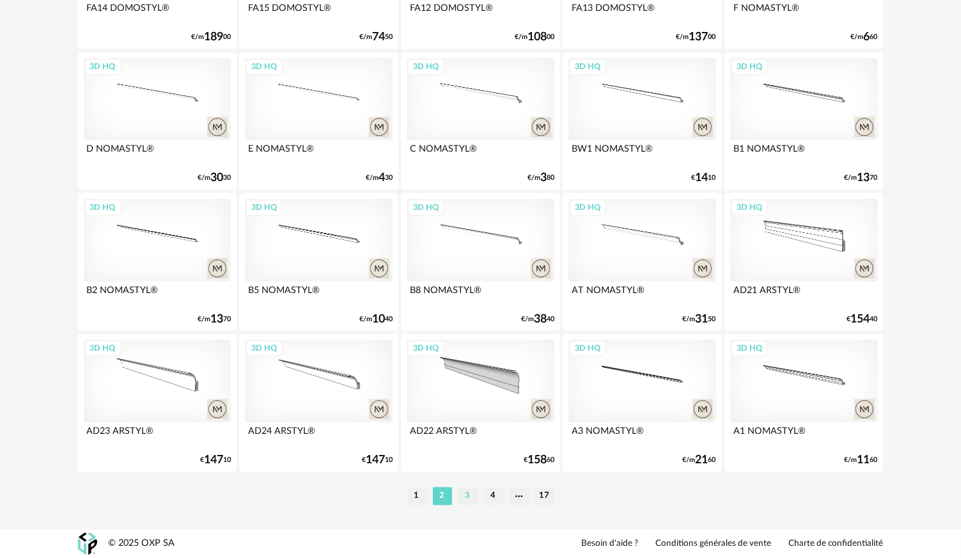
click at [468, 494] on li "3" at bounding box center [467, 496] width 19 height 18
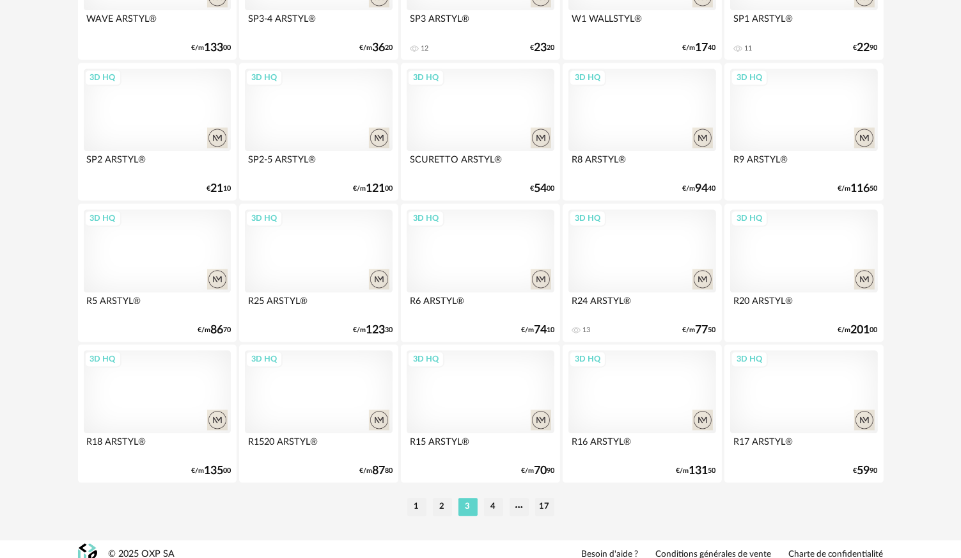
scroll to position [2588, 0]
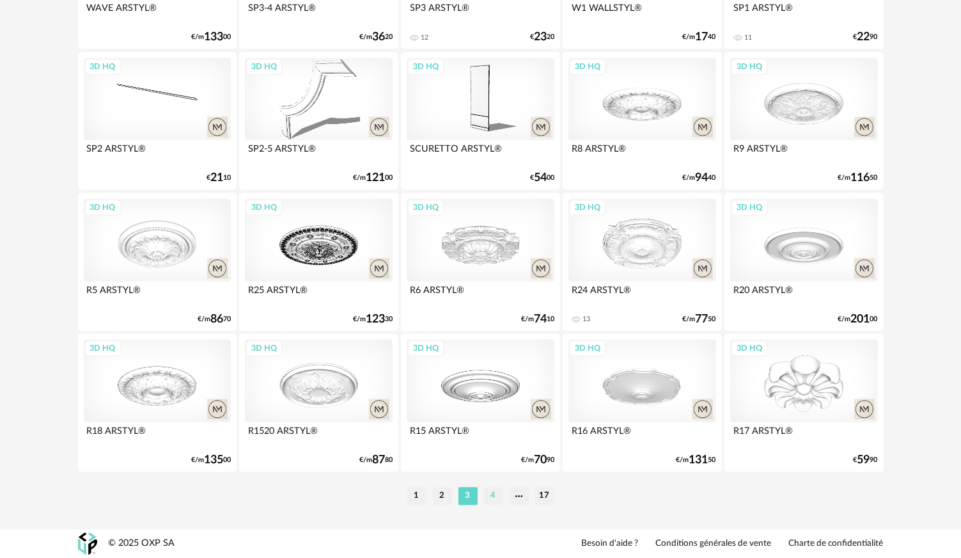
click at [498, 497] on li "4" at bounding box center [493, 496] width 19 height 18
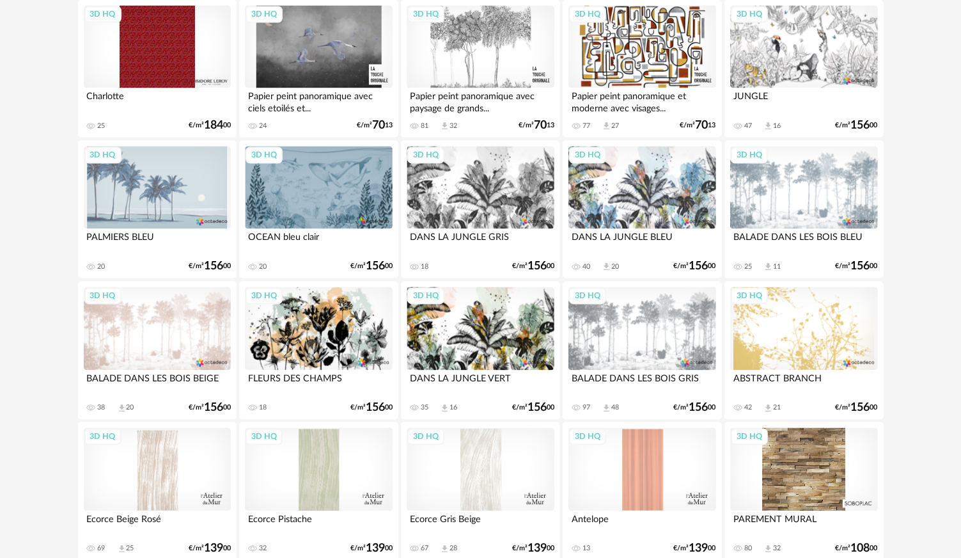
scroll to position [2588, 0]
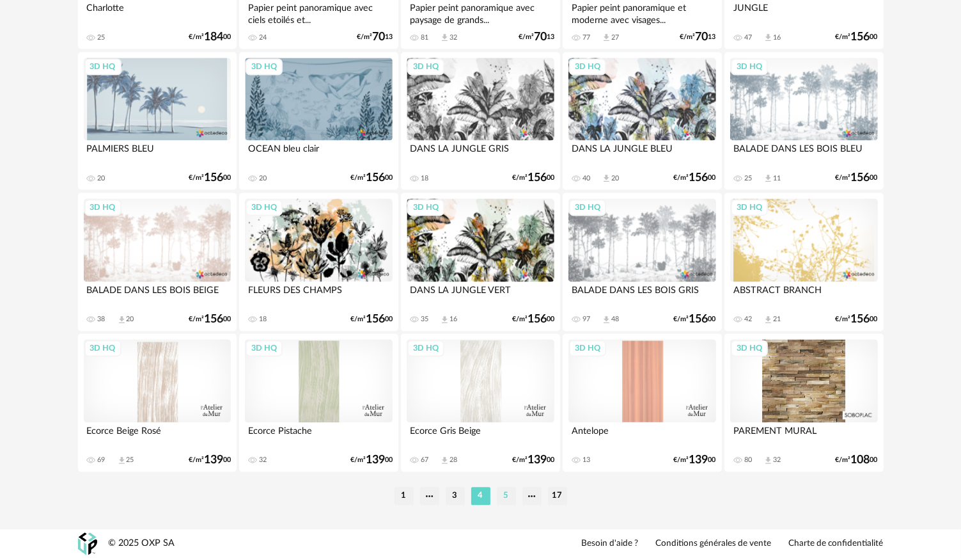
click at [511, 495] on li "5" at bounding box center [506, 496] width 19 height 18
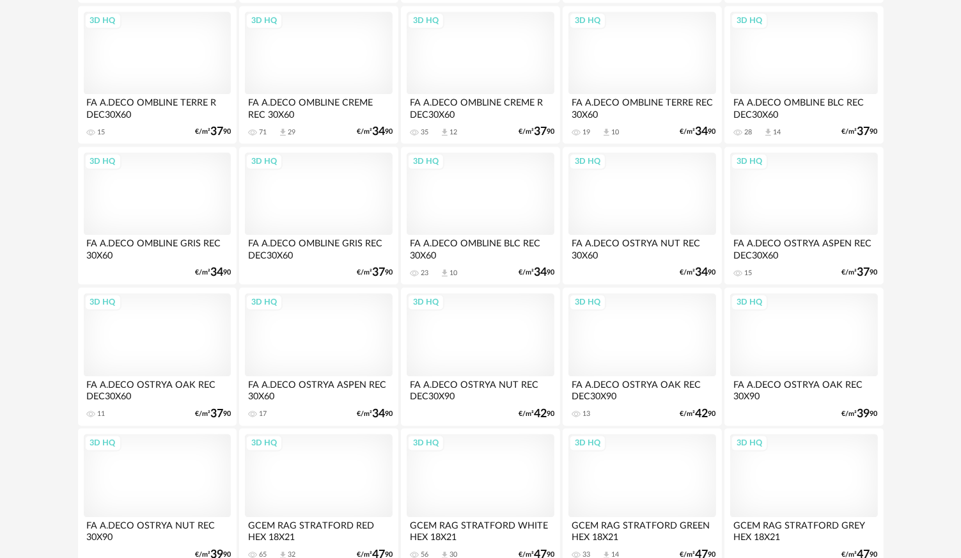
scroll to position [2588, 0]
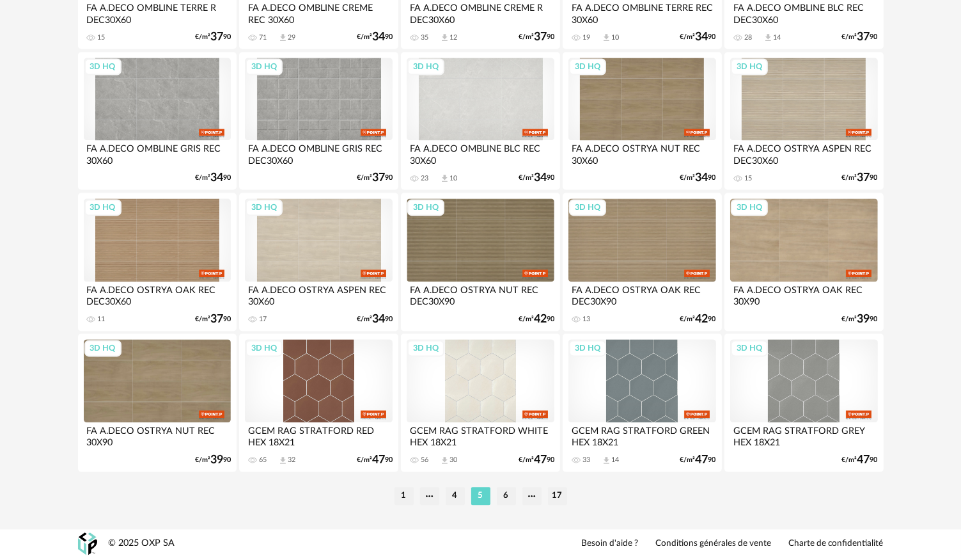
click at [509, 499] on li "6" at bounding box center [506, 496] width 19 height 18
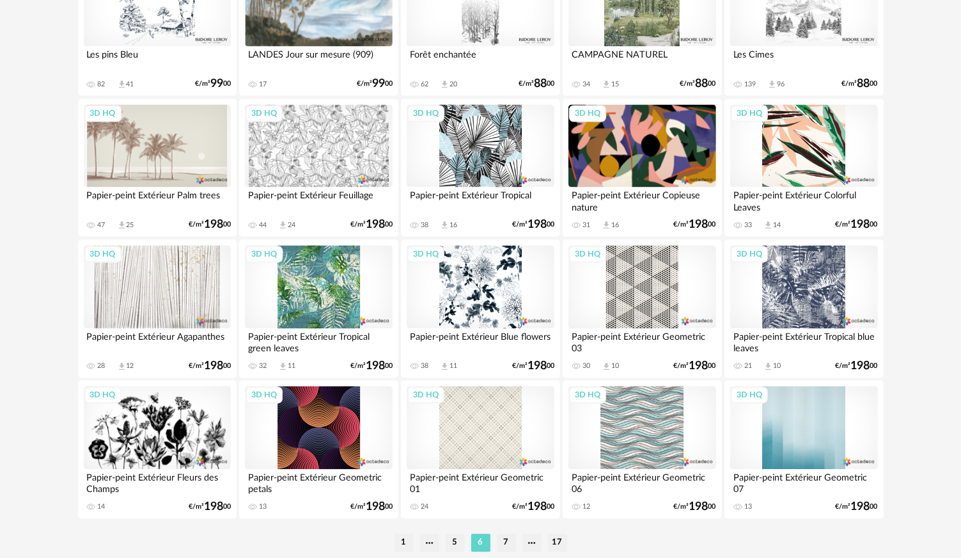
scroll to position [2588, 0]
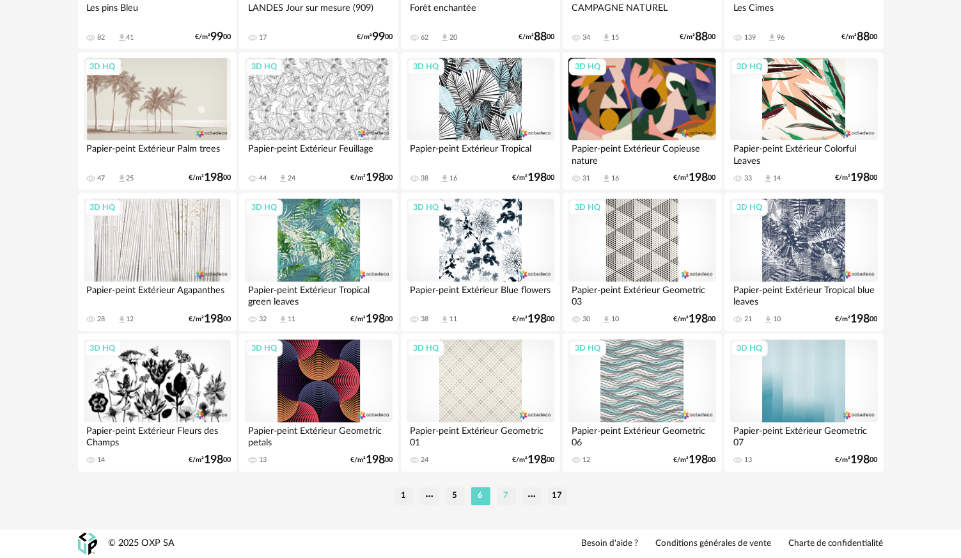
click at [514, 497] on li "7" at bounding box center [506, 496] width 19 height 18
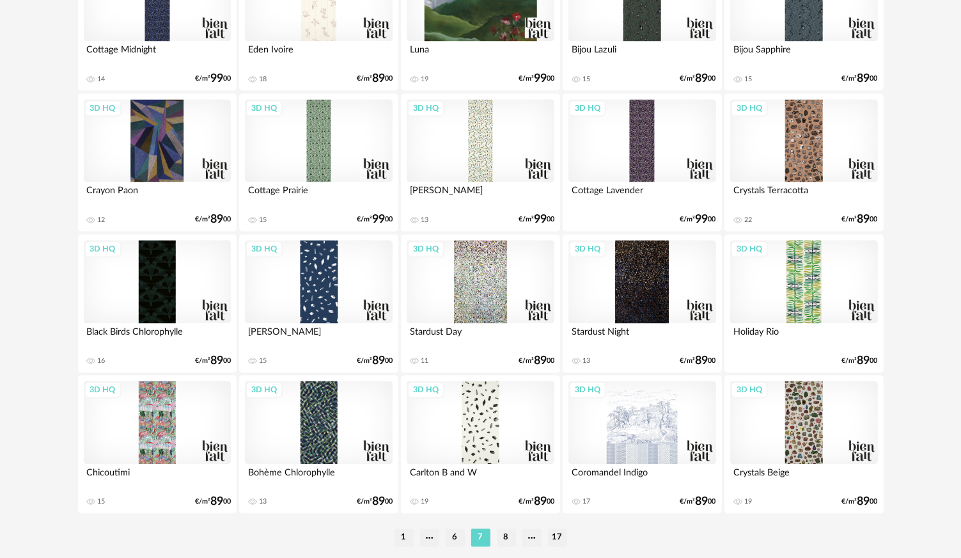
scroll to position [2588, 0]
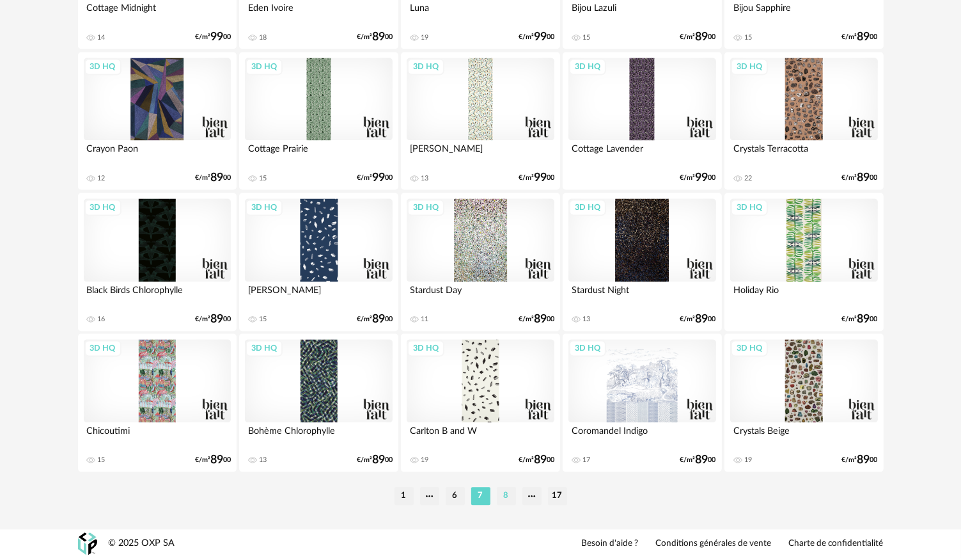
click at [505, 492] on li "8" at bounding box center [506, 496] width 19 height 18
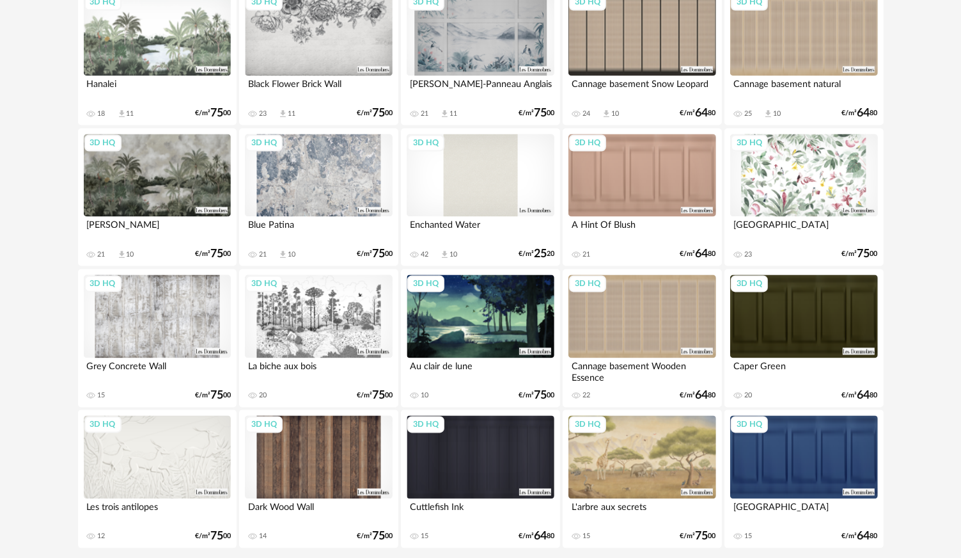
scroll to position [2588, 0]
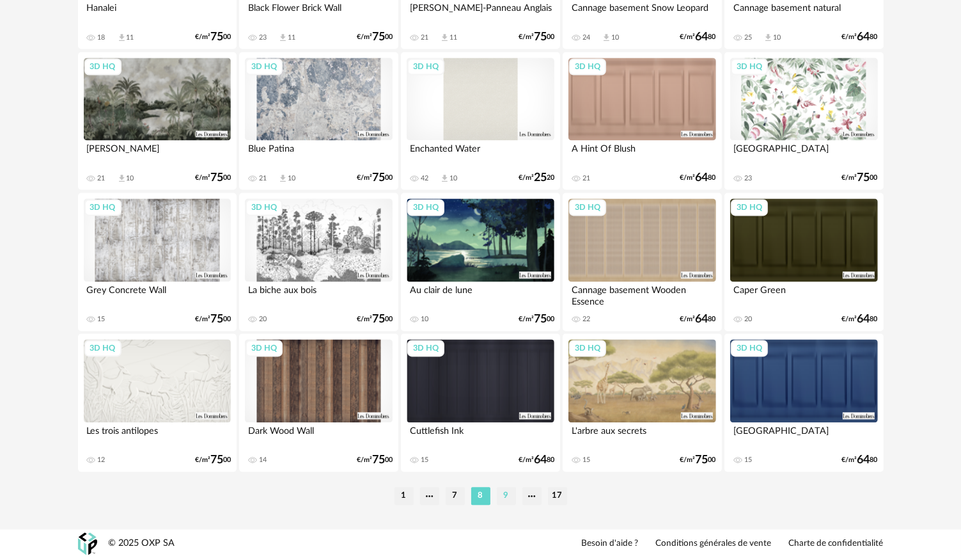
click at [513, 494] on li "9" at bounding box center [506, 496] width 19 height 18
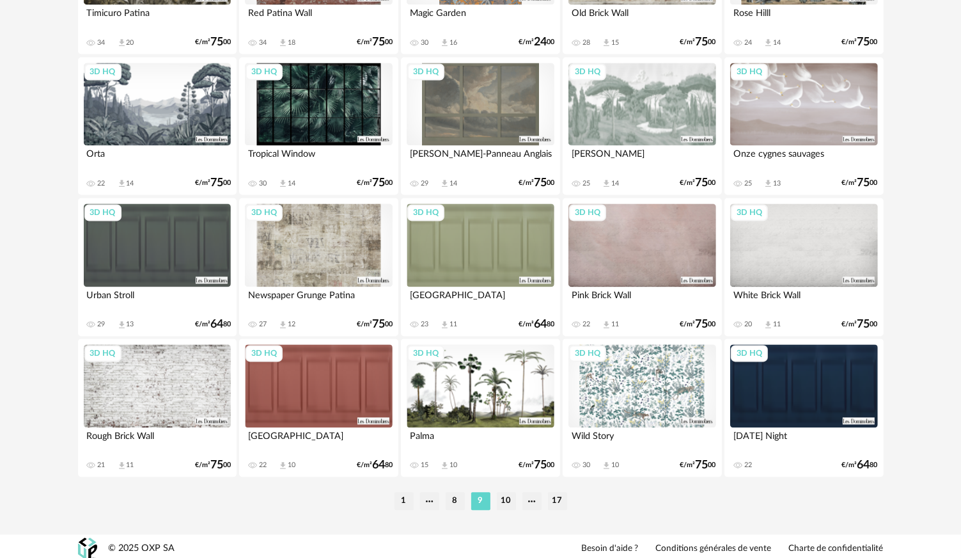
scroll to position [2588, 0]
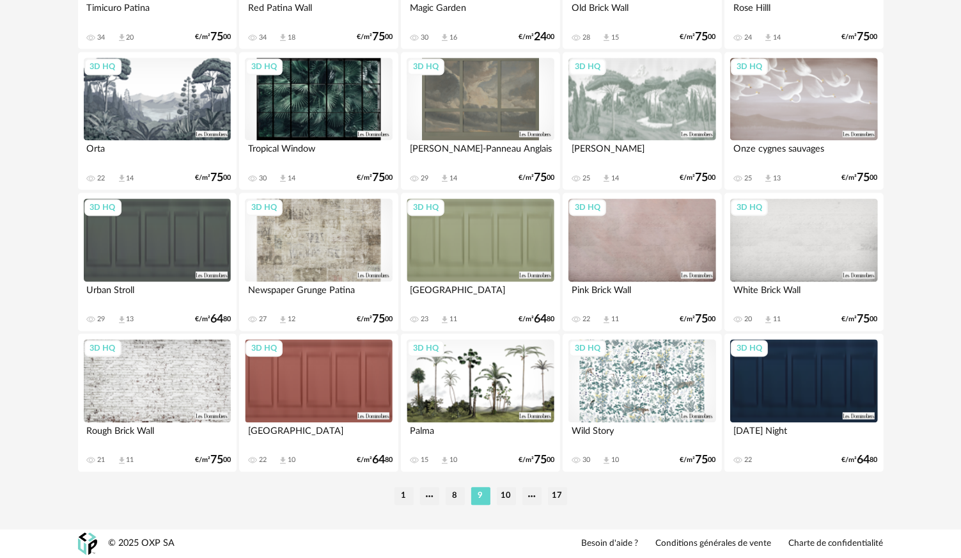
click at [510, 494] on li "10" at bounding box center [506, 496] width 19 height 18
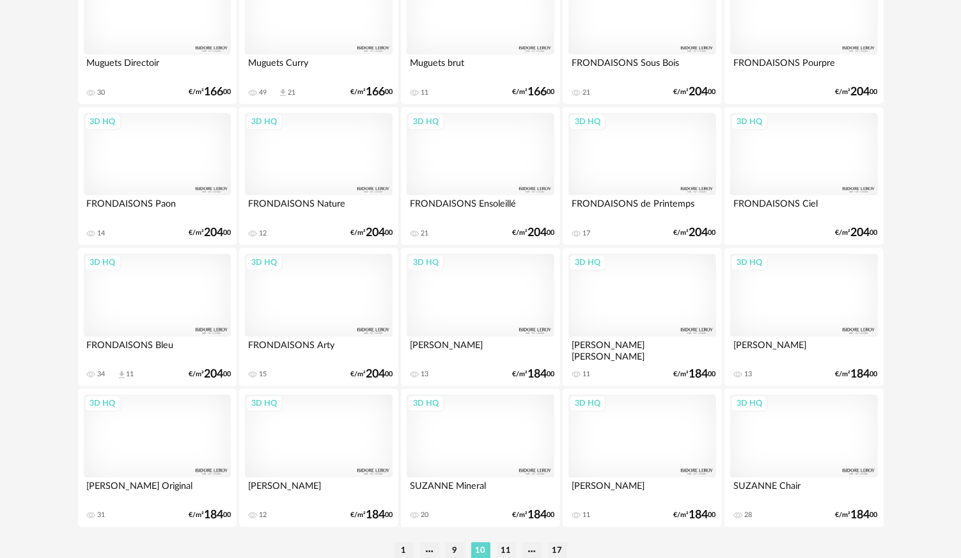
scroll to position [2588, 0]
